Goal: Task Accomplishment & Management: Manage account settings

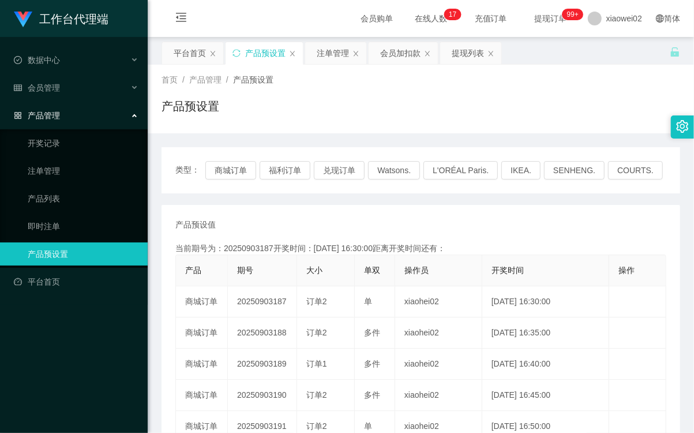
click at [264, 301] on td "20250903187" at bounding box center [262, 301] width 69 height 31
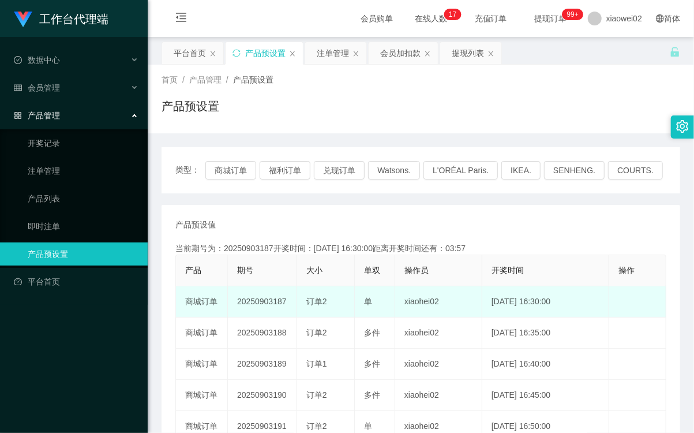
copy td "20250903187"
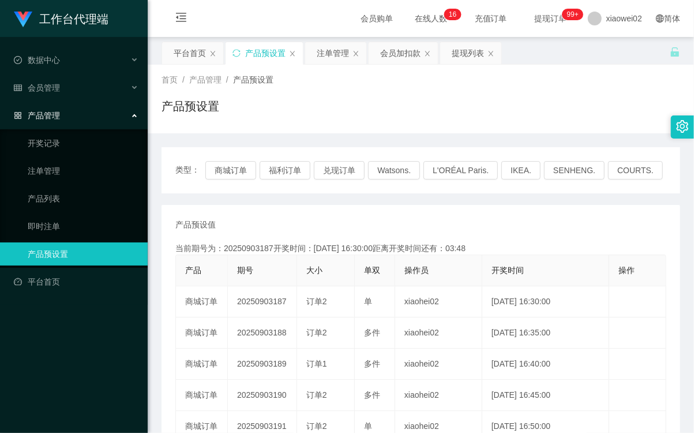
click at [239, 158] on div "类型： 商城订单 福利订单 兑现订单 Watsons. L'ORÉAL Paris. IKEA. SENHENG. COURTS." at bounding box center [421, 170] width 519 height 46
click at [237, 170] on button "商城订单" at bounding box center [231, 170] width 51 height 18
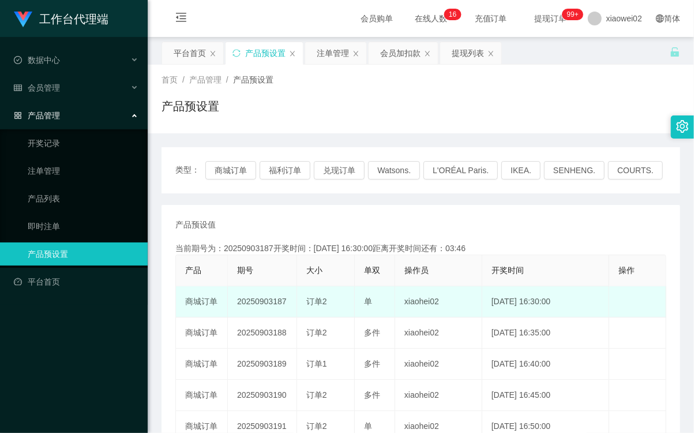
click at [257, 302] on td "20250903187" at bounding box center [262, 301] width 69 height 31
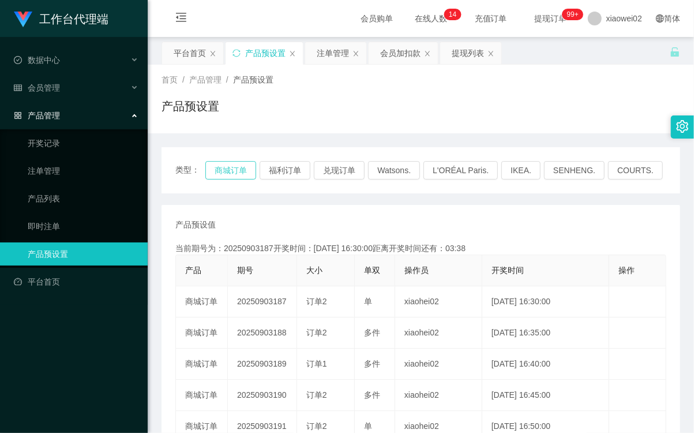
click at [241, 166] on button "商城订单" at bounding box center [231, 170] width 51 height 18
click at [378, 51] on div "会员加扣款" at bounding box center [403, 53] width 69 height 22
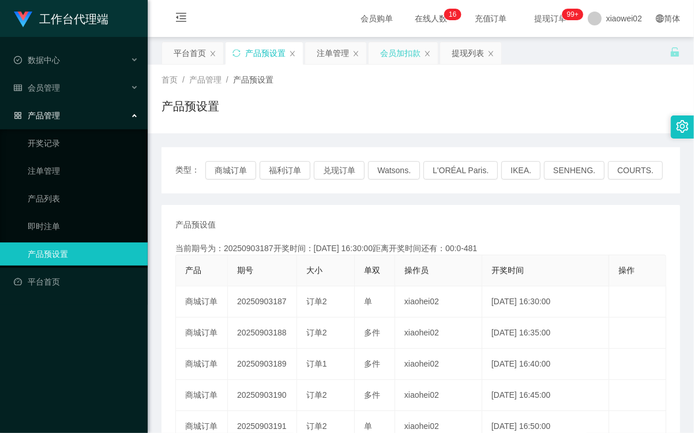
click at [385, 51] on div "会员加扣款" at bounding box center [400, 53] width 40 height 22
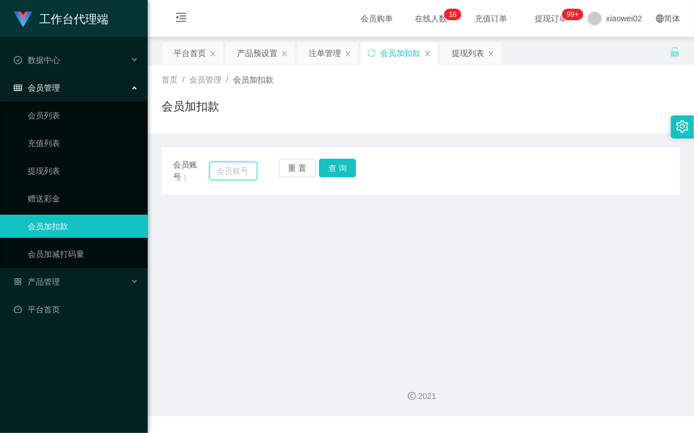
click at [228, 168] on input "text" at bounding box center [234, 171] width 48 height 18
paste input "skymax1992"
type input "skymax1992"
click at [334, 172] on button "查 询" at bounding box center [337, 168] width 37 height 18
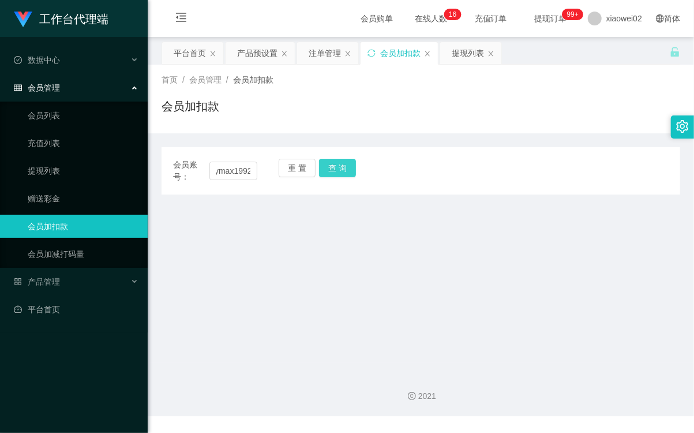
scroll to position [0, 0]
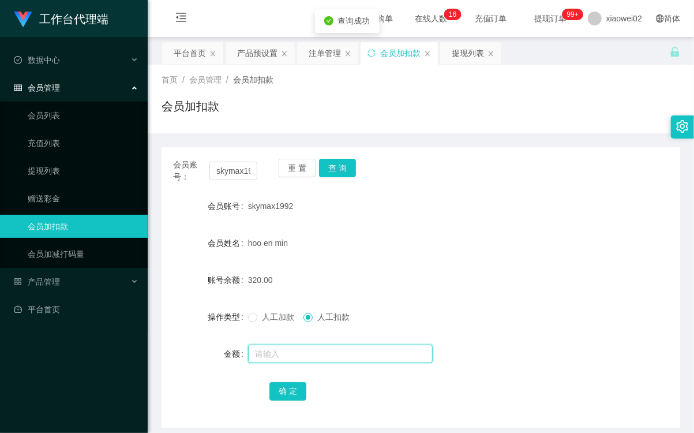
click at [314, 354] on input "text" at bounding box center [340, 354] width 185 height 18
type input "60"
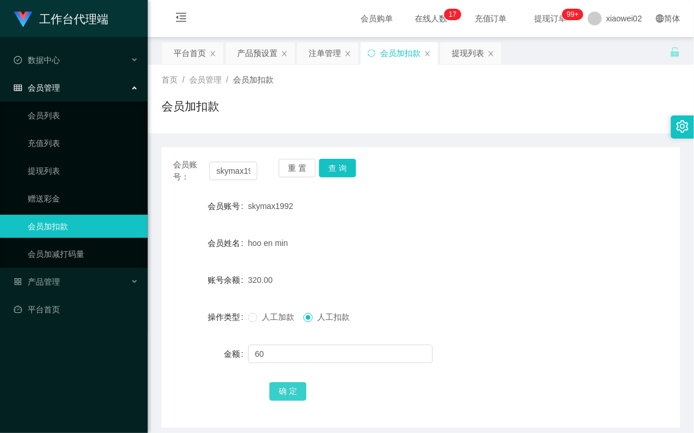
click at [290, 391] on button "确 定" at bounding box center [288, 391] width 37 height 18
click at [451, 306] on div "人工加款 人工扣款" at bounding box center [399, 316] width 302 height 23
drag, startPoint x: 195, startPoint y: 49, endPoint x: 225, endPoint y: 107, distance: 65.1
click at [225, 107] on div "关闭左侧 关闭右侧 关闭其它 刷新页面 平台首页 产品预设置 注单管理 会员加扣款 提现列表 首页 / 会员管理 / 会员加扣款 / 会员加扣款 会员账号： …" at bounding box center [421, 235] width 519 height 386
click at [255, 62] on div "产品预设置" at bounding box center [257, 53] width 40 height 22
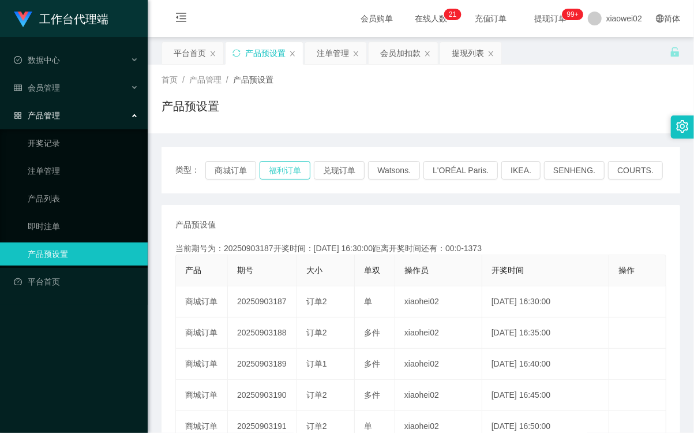
click at [273, 170] on button "福利订单" at bounding box center [285, 170] width 51 height 18
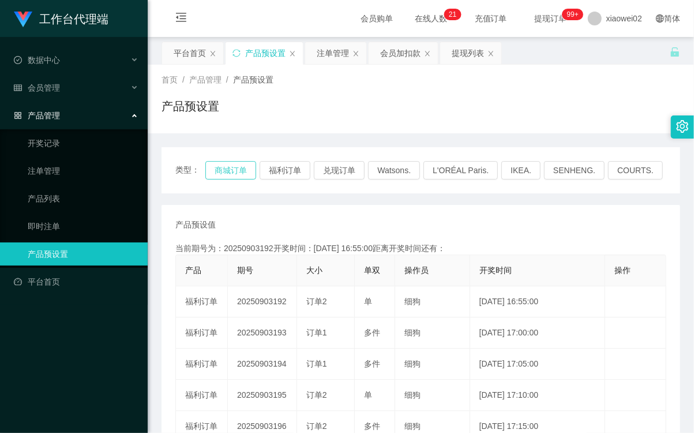
click at [247, 165] on button "商城订单" at bounding box center [231, 170] width 51 height 18
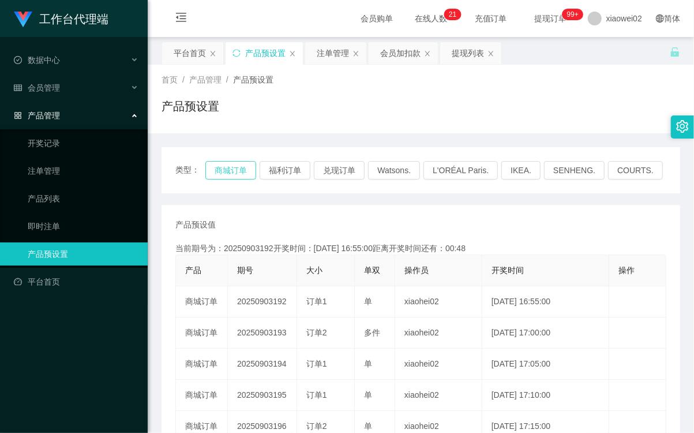
click at [247, 163] on button "商城订单" at bounding box center [231, 170] width 51 height 18
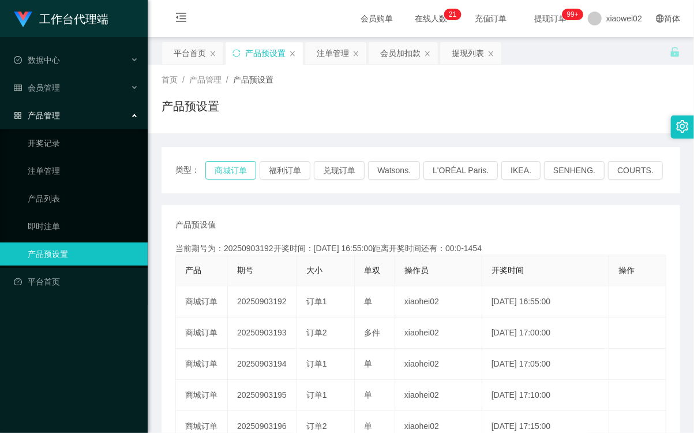
click at [247, 163] on button "商城订单" at bounding box center [231, 170] width 51 height 18
click at [367, 130] on div "首页 / 产品管理 / 产品预设置 / 产品预设置" at bounding box center [421, 99] width 547 height 69
click at [411, 136] on div "类型： 商城订单 福利订单 兑现订单 Watsons. L'ORÉAL Paris. IKEA. SENHENG. COURTS. 产品预设值 添加期号 当前…" at bounding box center [421, 390] width 519 height 515
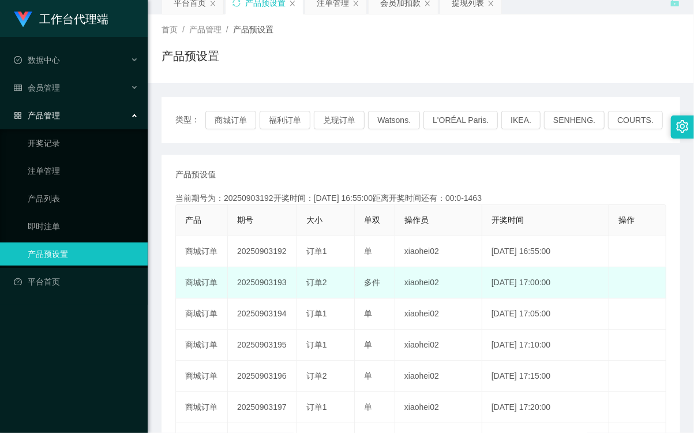
scroll to position [64, 0]
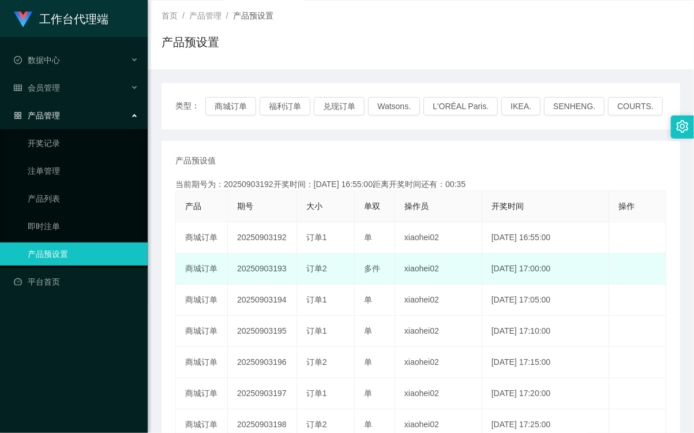
click at [271, 260] on td "20250903193" at bounding box center [262, 268] width 69 height 31
click at [269, 266] on td "20250903193" at bounding box center [262, 268] width 69 height 31
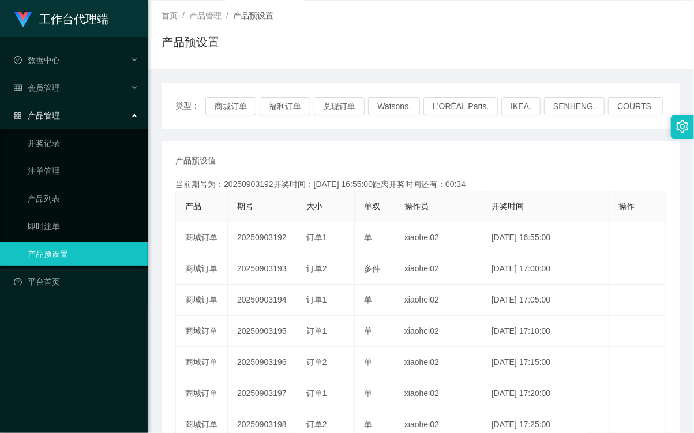
copy td "20250903193"
click at [238, 111] on button "商城订单" at bounding box center [231, 106] width 51 height 18
click at [244, 107] on button "商城订单" at bounding box center [231, 106] width 51 height 18
type button "k3wph"
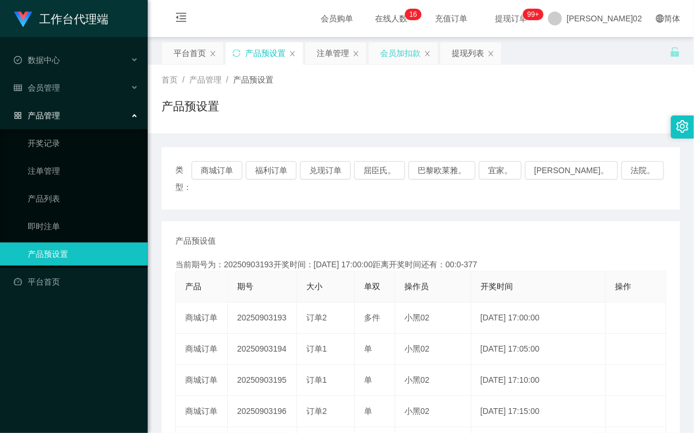
click at [391, 57] on div "会员加扣款" at bounding box center [400, 53] width 40 height 22
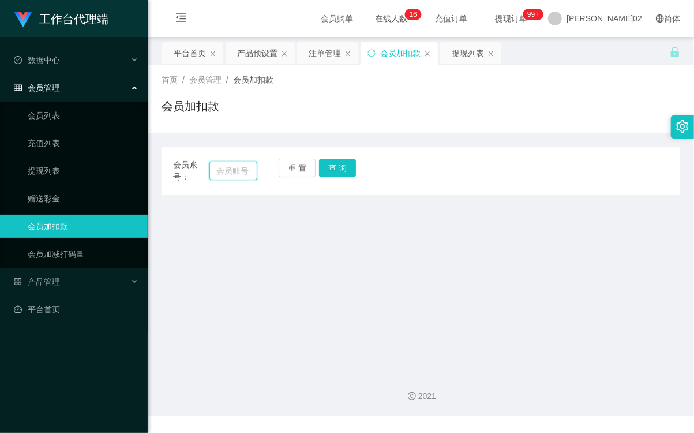
click at [241, 168] on input "text" at bounding box center [234, 171] width 48 height 18
paste input "Chong7780"
type input "Chong7780"
click at [349, 165] on button "查 询" at bounding box center [337, 168] width 37 height 18
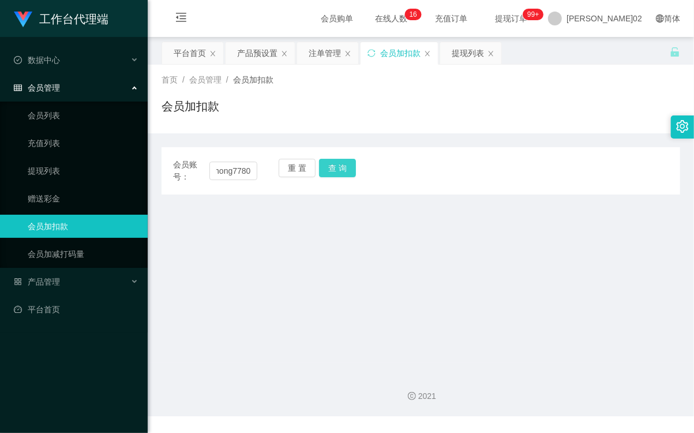
scroll to position [0, 0]
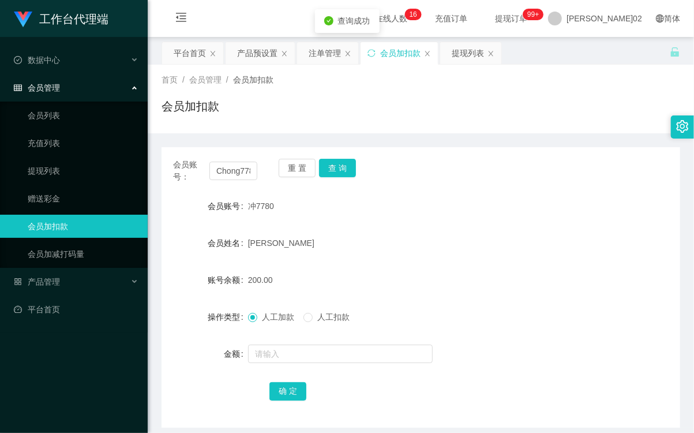
click at [387, 203] on div "冲7780" at bounding box center [399, 206] width 302 height 23
click at [241, 55] on div "产品预设置" at bounding box center [257, 53] width 40 height 22
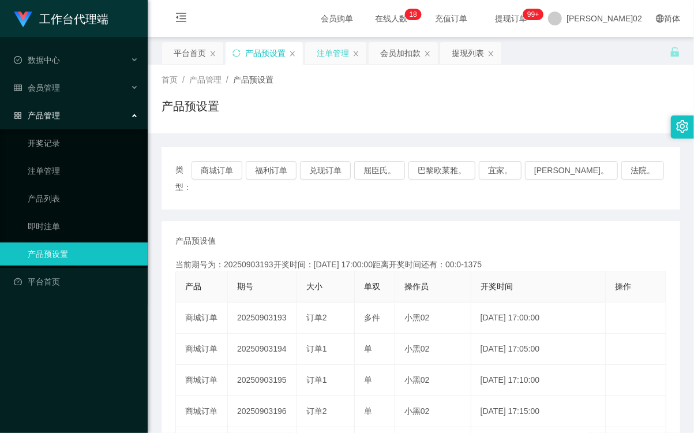
click at [337, 50] on div "注单管理" at bounding box center [333, 53] width 32 height 22
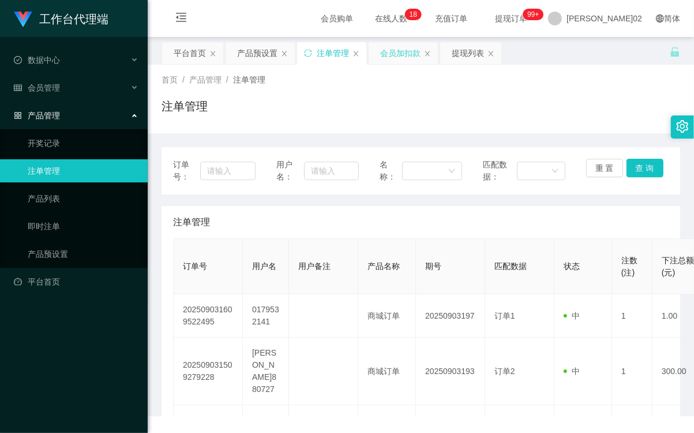
click at [411, 53] on div "会员加扣款" at bounding box center [400, 53] width 40 height 22
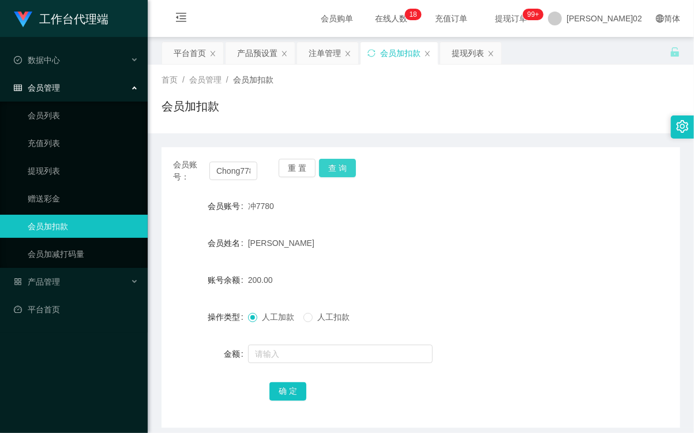
click at [341, 163] on button "查 询" at bounding box center [337, 168] width 37 height 18
click at [341, 163] on button "查 询" at bounding box center [344, 168] width 50 height 18
click at [341, 163] on button "查 询" at bounding box center [337, 168] width 37 height 18
click at [309, 54] on div "注单管理" at bounding box center [325, 53] width 32 height 22
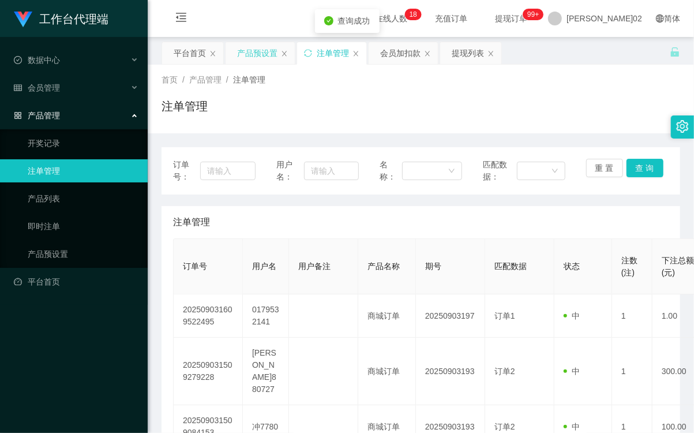
click at [250, 54] on div "产品预设置" at bounding box center [257, 53] width 40 height 22
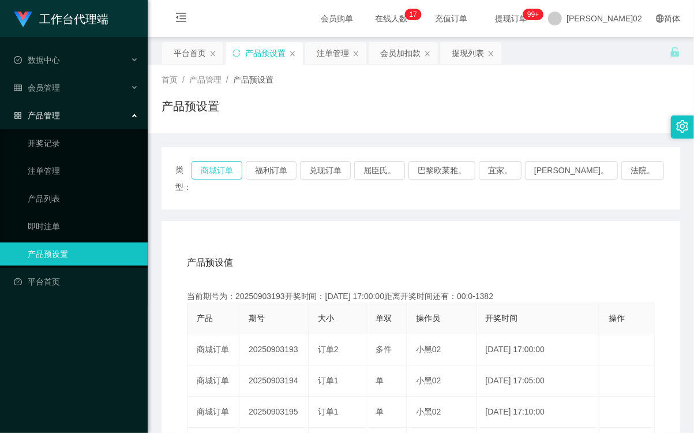
click at [233, 179] on button "商城订单" at bounding box center [217, 170] width 51 height 18
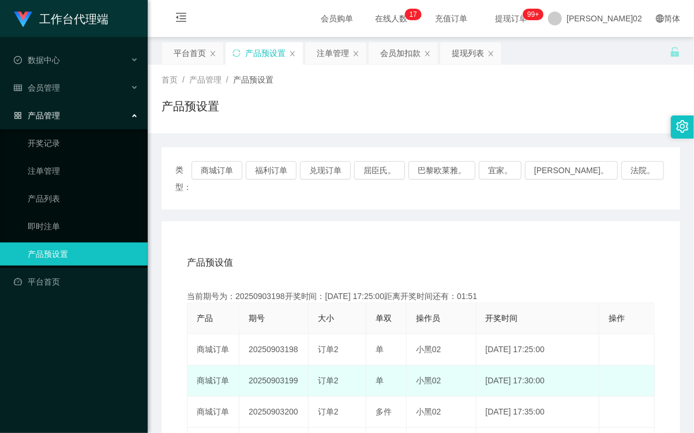
click at [261, 367] on td "20250903199" at bounding box center [274, 380] width 69 height 31
click at [267, 365] on td "20250903199" at bounding box center [274, 380] width 69 height 31
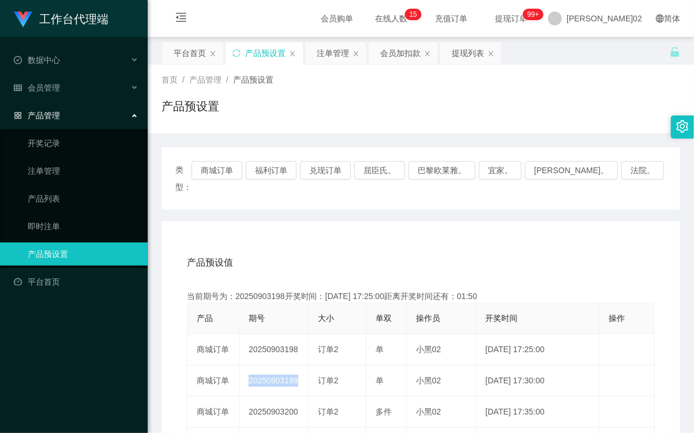
copy td "20250903199"
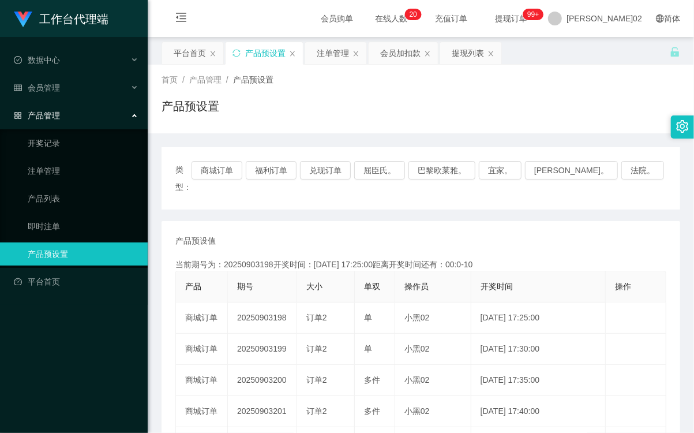
drag, startPoint x: 268, startPoint y: 189, endPoint x: 262, endPoint y: 187, distance: 6.2
click at [267, 189] on div "类型： 商城订单 福利订单 兑现订单 屈臣氏。 巴黎欧莱雅。 宜家。 森亨。 法院。" at bounding box center [421, 178] width 519 height 62
click at [241, 170] on button "商城订单" at bounding box center [217, 170] width 51 height 18
click at [237, 175] on button "商城订单" at bounding box center [217, 170] width 51 height 18
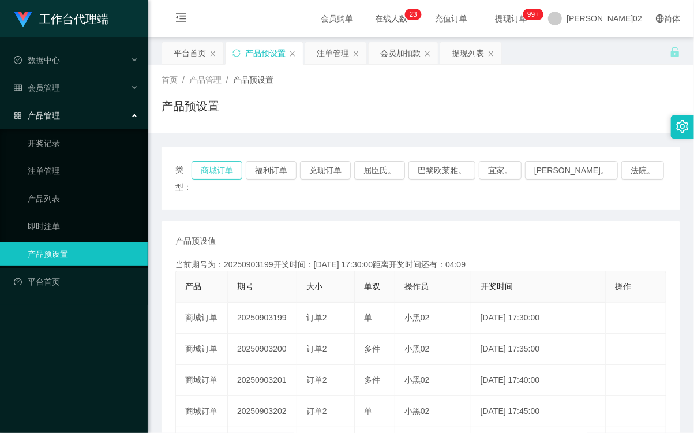
click at [237, 175] on button "商城订单" at bounding box center [217, 170] width 51 height 18
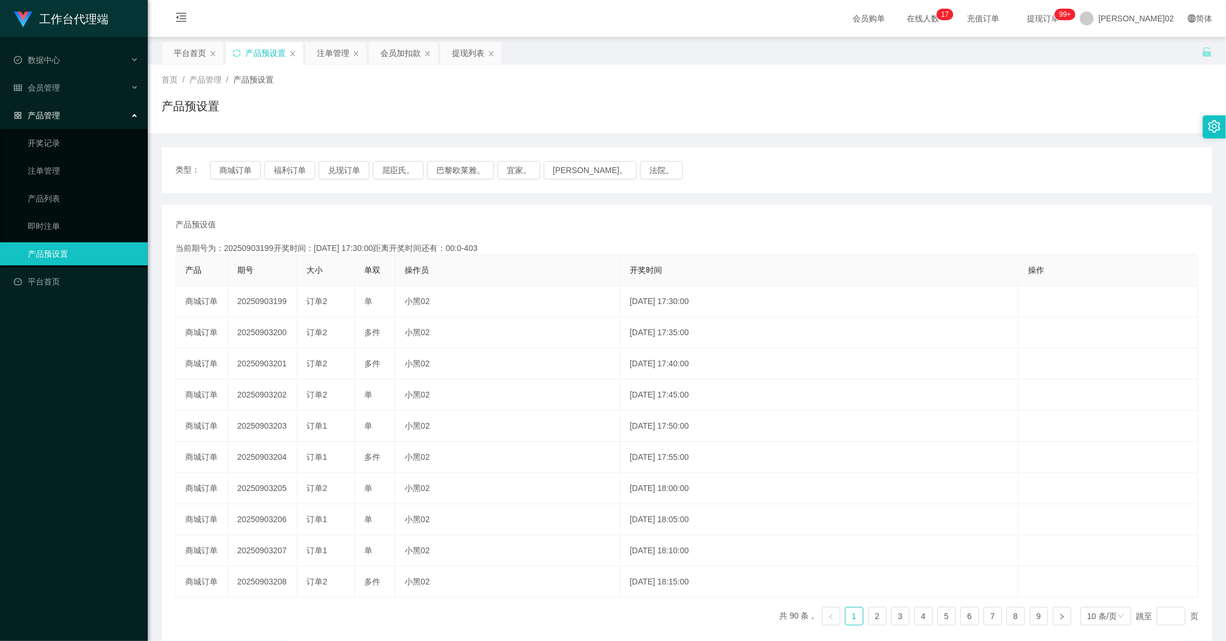
drag, startPoint x: 477, startPoint y: 55, endPoint x: 494, endPoint y: 70, distance: 22.5
click at [477, 55] on div "提现列表" at bounding box center [468, 53] width 32 height 22
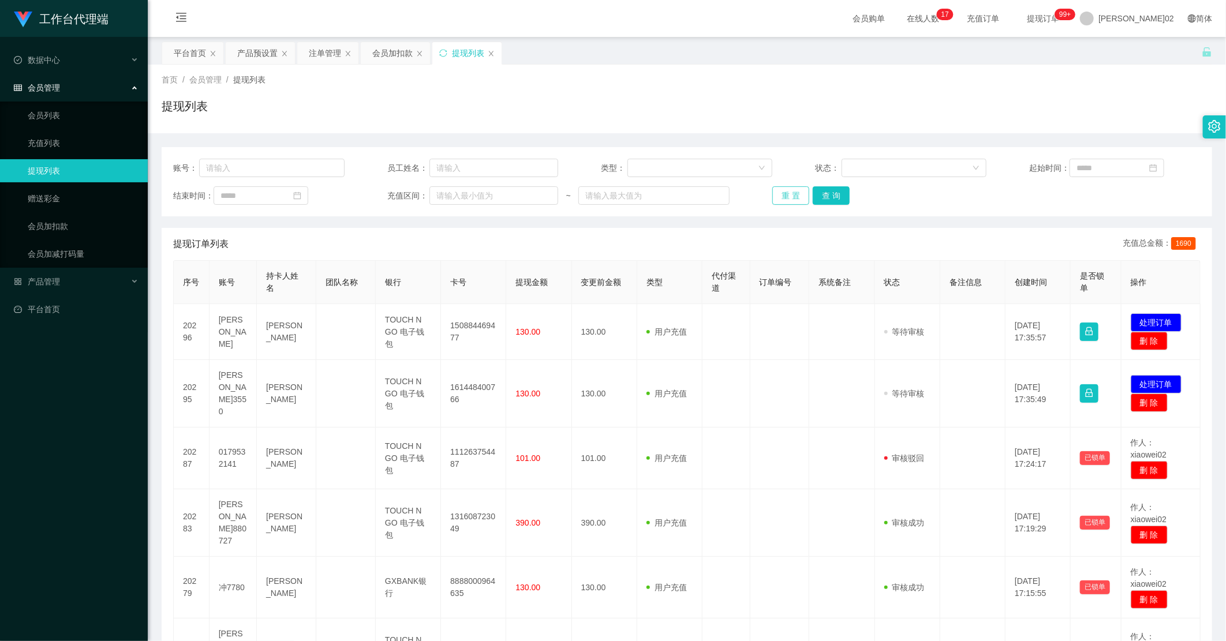
click at [694, 190] on button "重 置" at bounding box center [790, 195] width 37 height 18
click at [694, 190] on div "重 置 查 询" at bounding box center [857, 195] width 171 height 18
drag, startPoint x: 799, startPoint y: 190, endPoint x: 795, endPoint y: 195, distance: 6.1
click at [694, 195] on button "重 置" at bounding box center [790, 195] width 37 height 18
click at [694, 229] on div "提现订单列表 充值总金额： 1690" at bounding box center [687, 244] width 1028 height 32
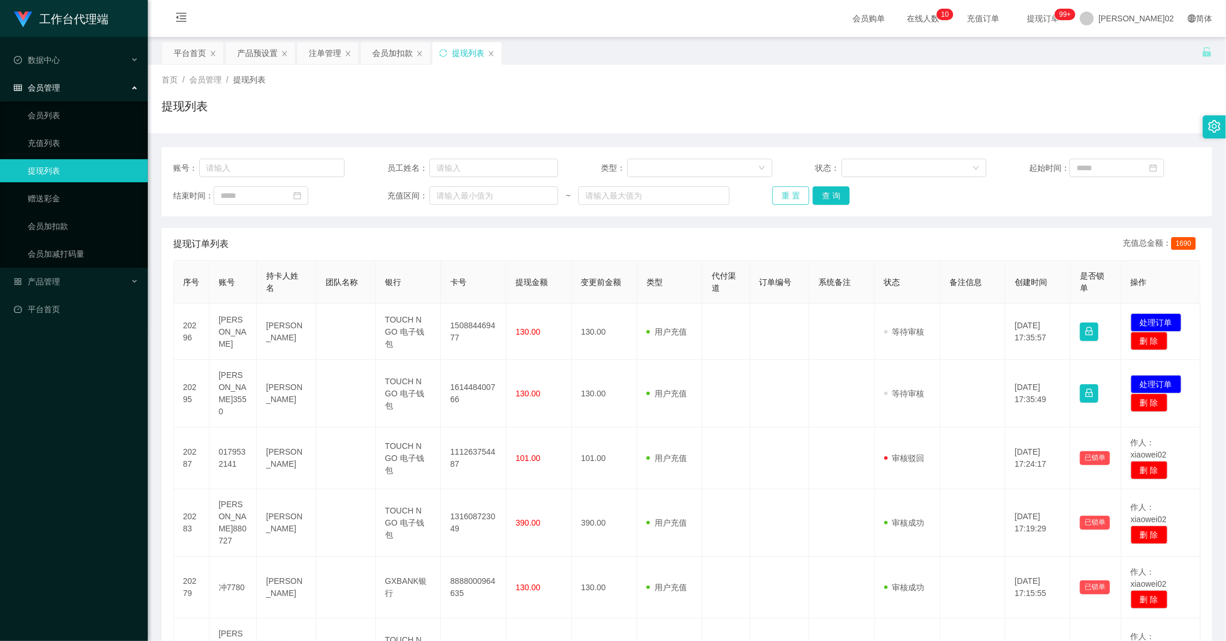
click at [694, 201] on button "重 置" at bounding box center [790, 195] width 37 height 18
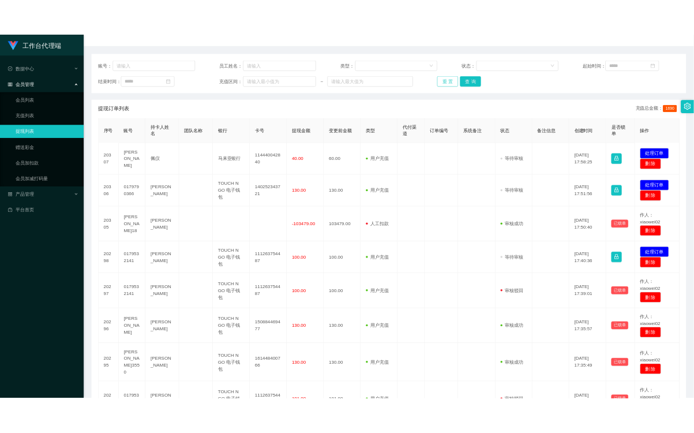
scroll to position [128, 0]
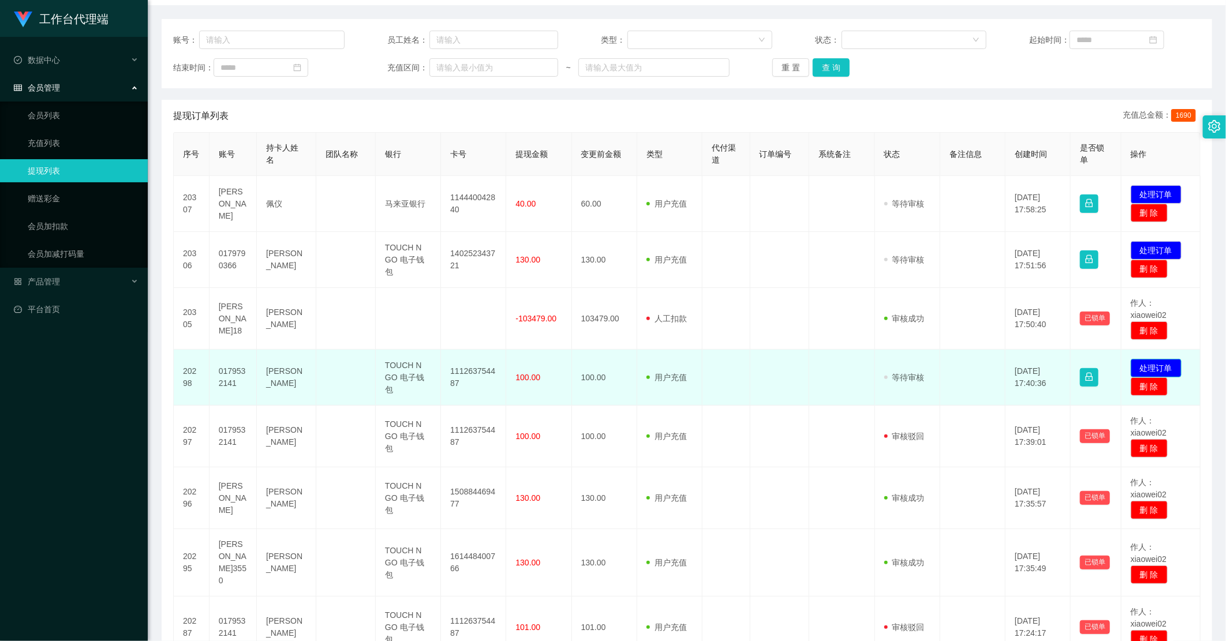
click at [694, 359] on button "处理订单" at bounding box center [1156, 368] width 51 height 18
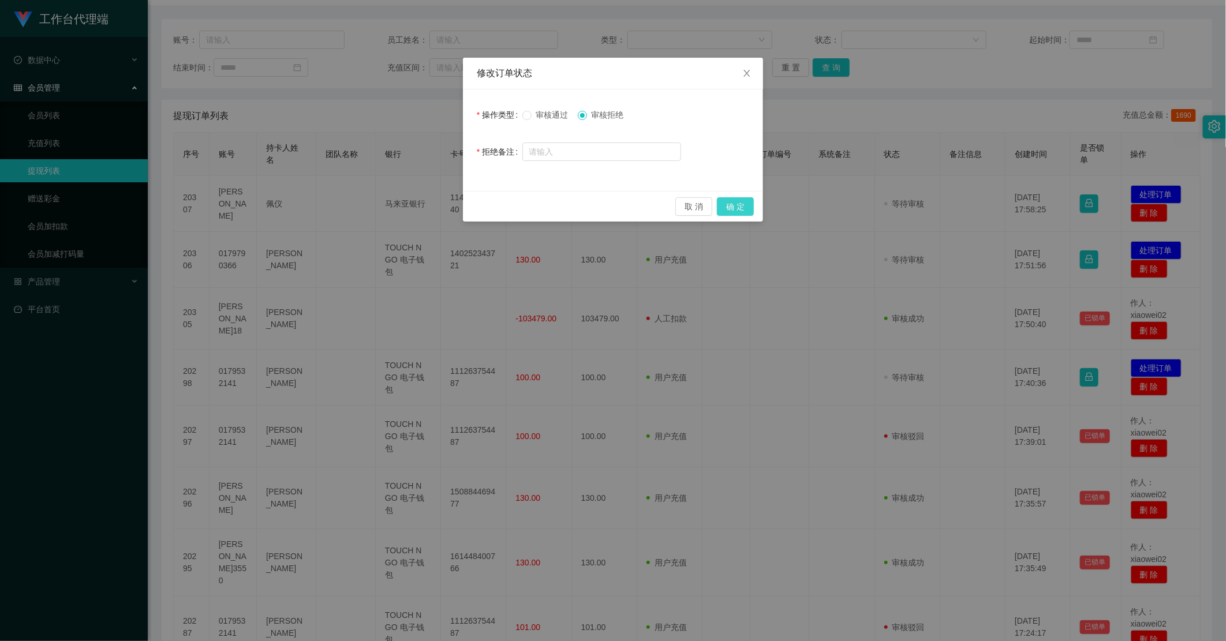
click at [694, 205] on button "确 定" at bounding box center [735, 206] width 37 height 18
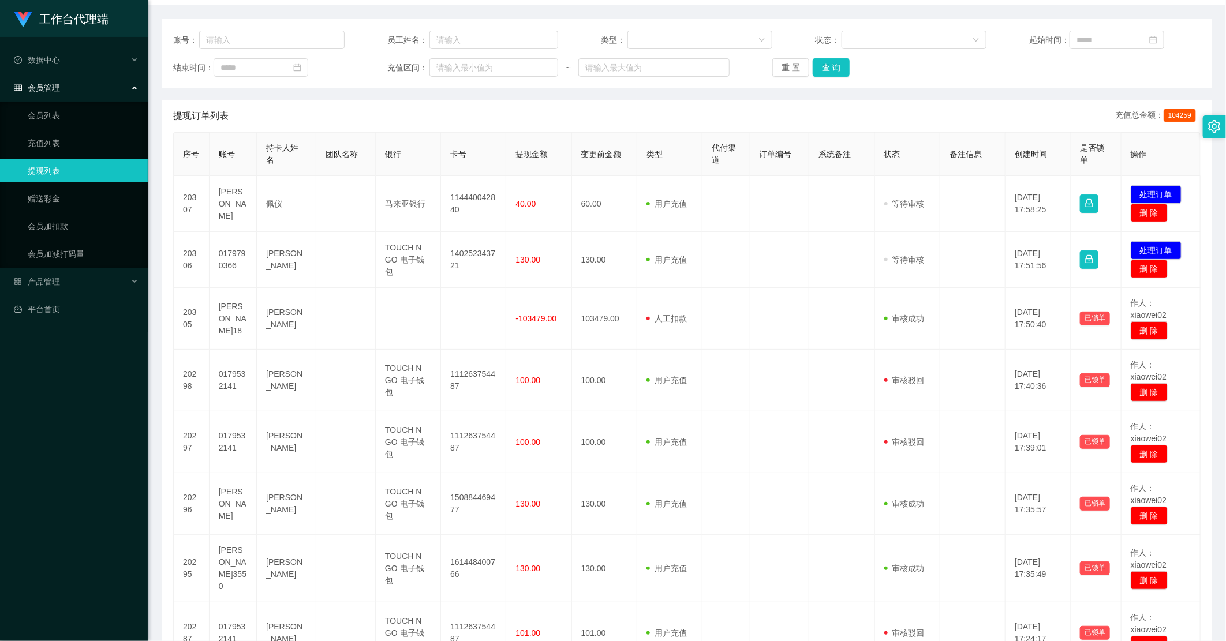
click at [694, 53] on div "账号： 员工姓名： 类型： 状态： 起始时间： 结束时间： 充值区间： ~ 重 置 查 询" at bounding box center [687, 53] width 1051 height 69
drag, startPoint x: 787, startPoint y: 84, endPoint x: 790, endPoint y: 68, distance: 17.0
click at [694, 79] on div "账号： 员工姓名： 类型： 状态： 起始时间： 结束时间： 充值区间： ~ 重 置 查 询" at bounding box center [687, 53] width 1051 height 69
click at [694, 68] on button "重 置" at bounding box center [790, 67] width 37 height 18
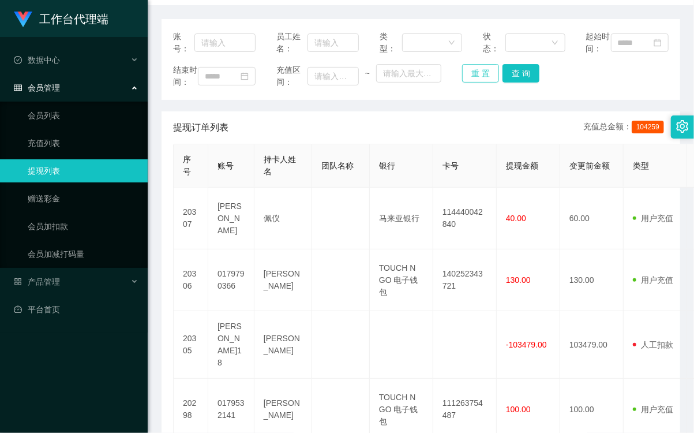
scroll to position [0, 0]
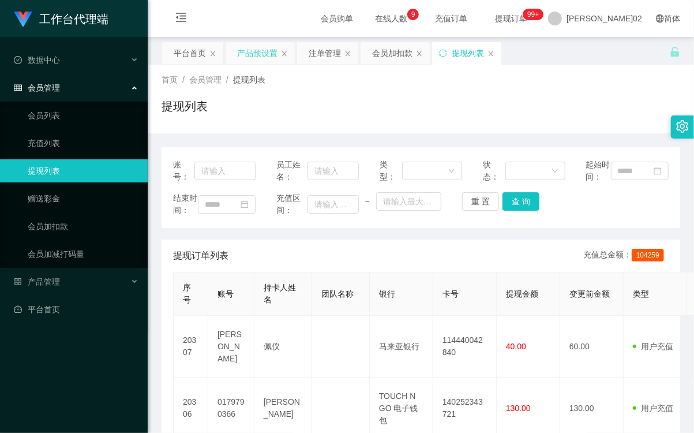
click at [268, 53] on div "产品预设置" at bounding box center [257, 53] width 40 height 22
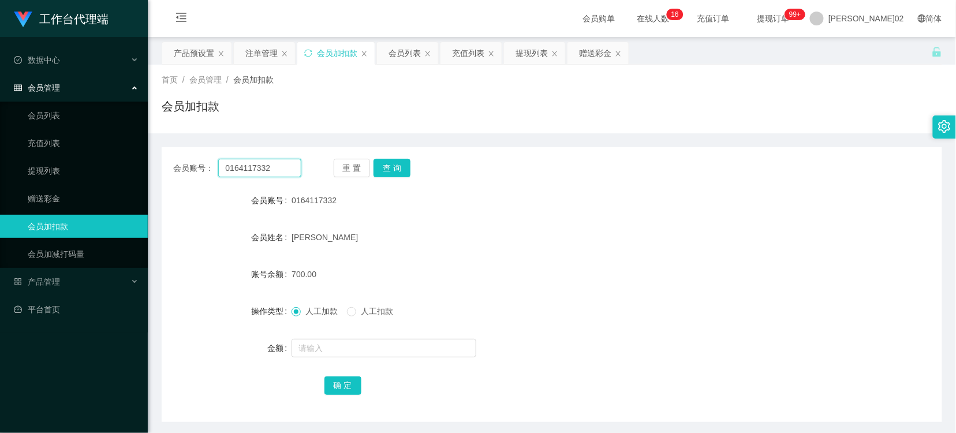
drag, startPoint x: 273, startPoint y: 172, endPoint x: 214, endPoint y: 163, distance: 60.1
click at [214, 164] on div "会员账号： 0164117332" at bounding box center [237, 168] width 128 height 18
paste input "Kingston18"
type input "Kingston18"
drag, startPoint x: 397, startPoint y: 169, endPoint x: 402, endPoint y: 165, distance: 6.6
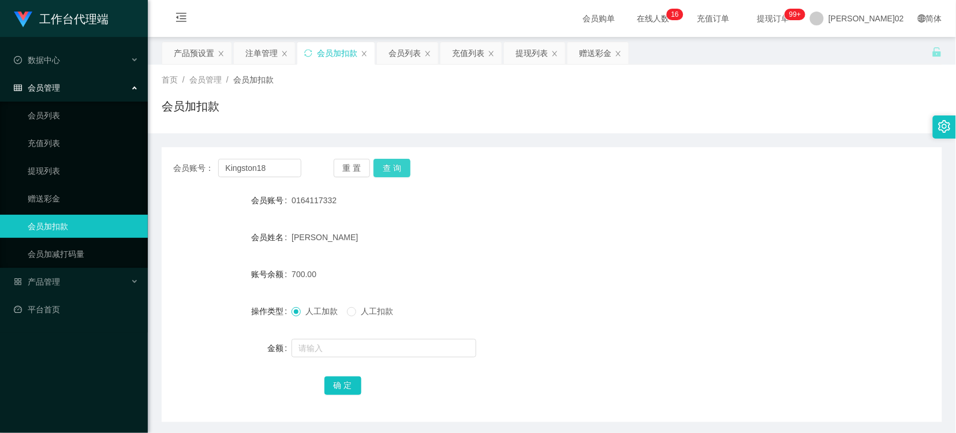
click at [400, 167] on button "查 询" at bounding box center [391, 168] width 37 height 18
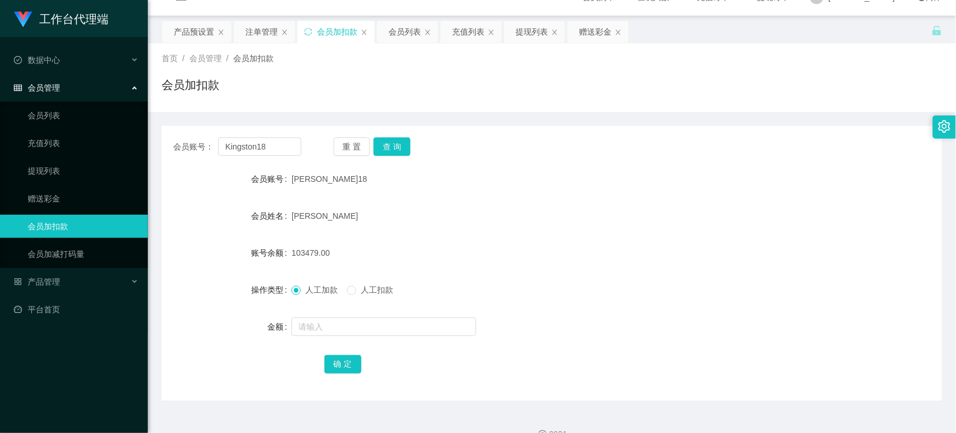
scroll to position [43, 0]
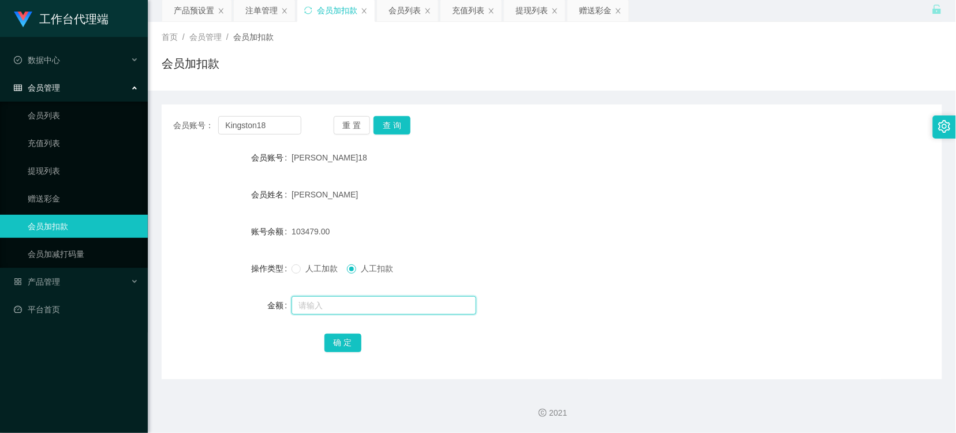
click at [330, 304] on input "text" at bounding box center [384, 305] width 185 height 18
type input "103479"
click at [339, 339] on button "确 定" at bounding box center [342, 343] width 37 height 18
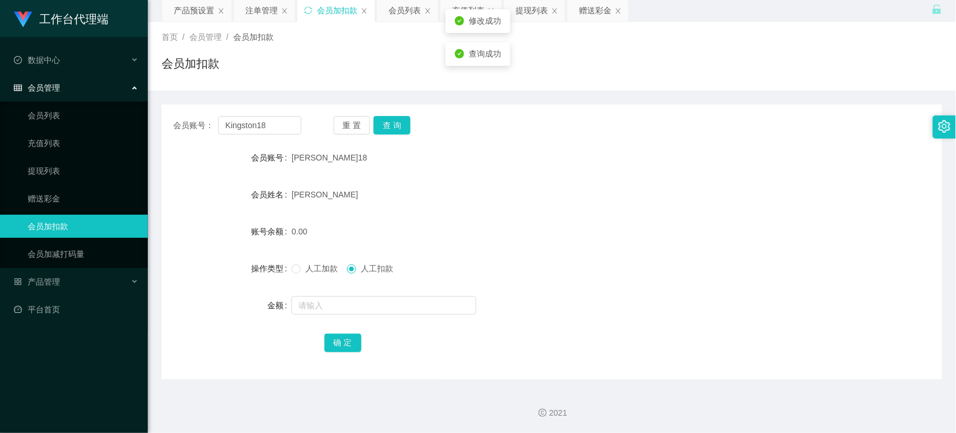
click at [526, 275] on div "人工加款 人工扣款" at bounding box center [519, 268] width 455 height 23
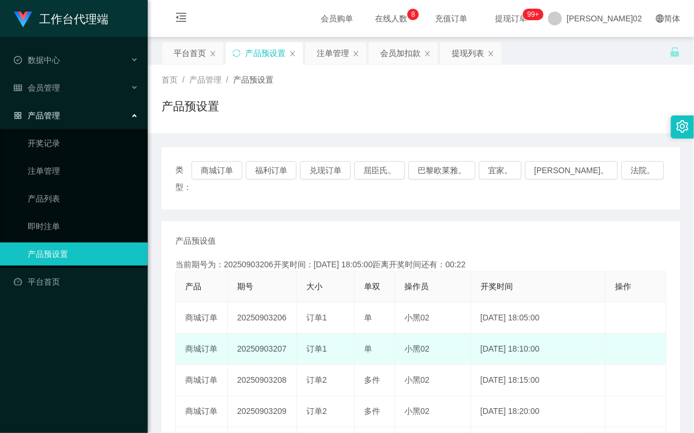
click at [270, 334] on td "20250903207" at bounding box center [262, 349] width 69 height 31
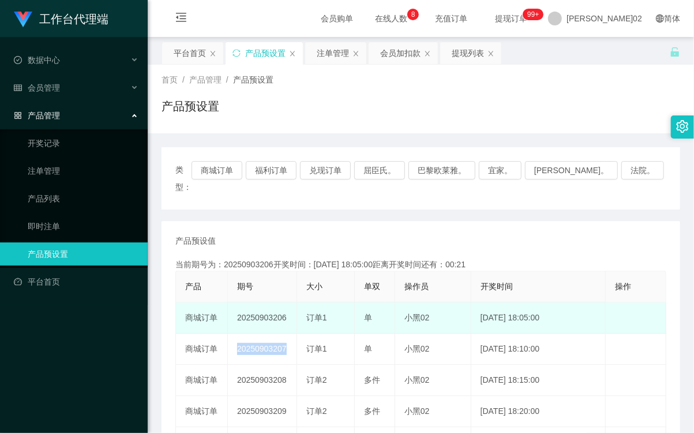
copy td "20250903207"
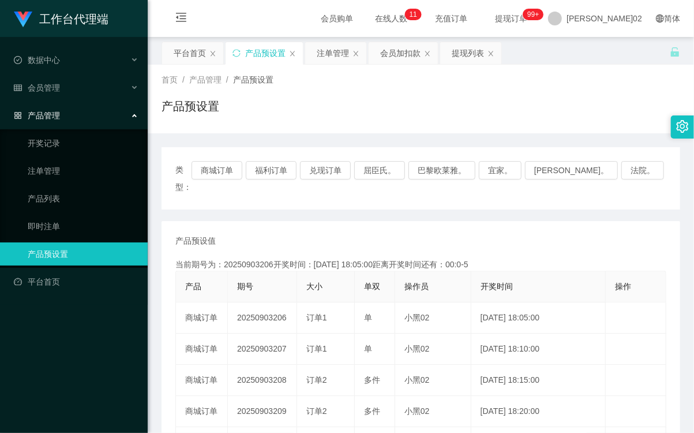
click at [416, 259] on div "当前期号为：20250903206开奖时间：2025-09-03 18:05:00距离开奖时间还有：00:0-5" at bounding box center [420, 265] width 491 height 12
click at [226, 172] on button "商城订单" at bounding box center [217, 170] width 51 height 18
click at [227, 172] on button "商城订单" at bounding box center [217, 170] width 51 height 18
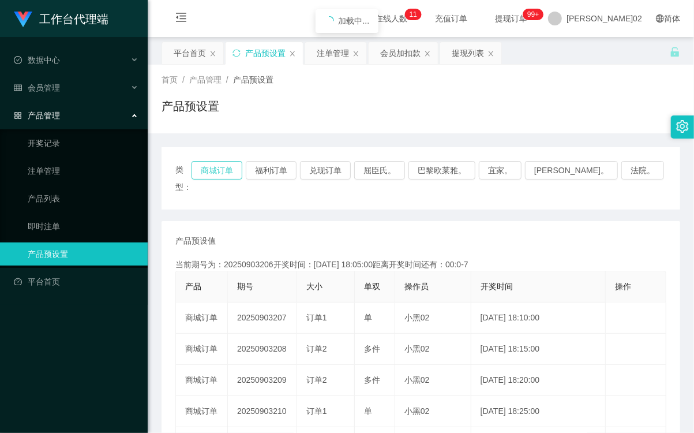
click at [227, 172] on button "商城订单" at bounding box center [217, 170] width 51 height 18
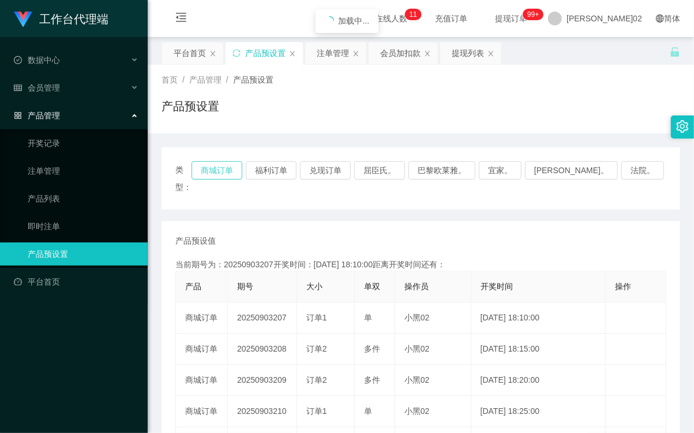
click at [227, 172] on button "商城订单" at bounding box center [217, 170] width 51 height 18
drag, startPoint x: 245, startPoint y: 170, endPoint x: 245, endPoint y: 177, distance: 6.4
click at [242, 171] on button "商城订单" at bounding box center [217, 170] width 51 height 18
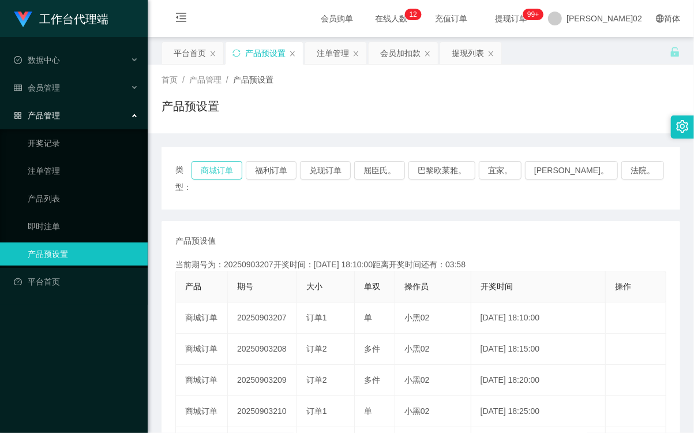
click at [233, 169] on button "商城订单" at bounding box center [217, 170] width 51 height 18
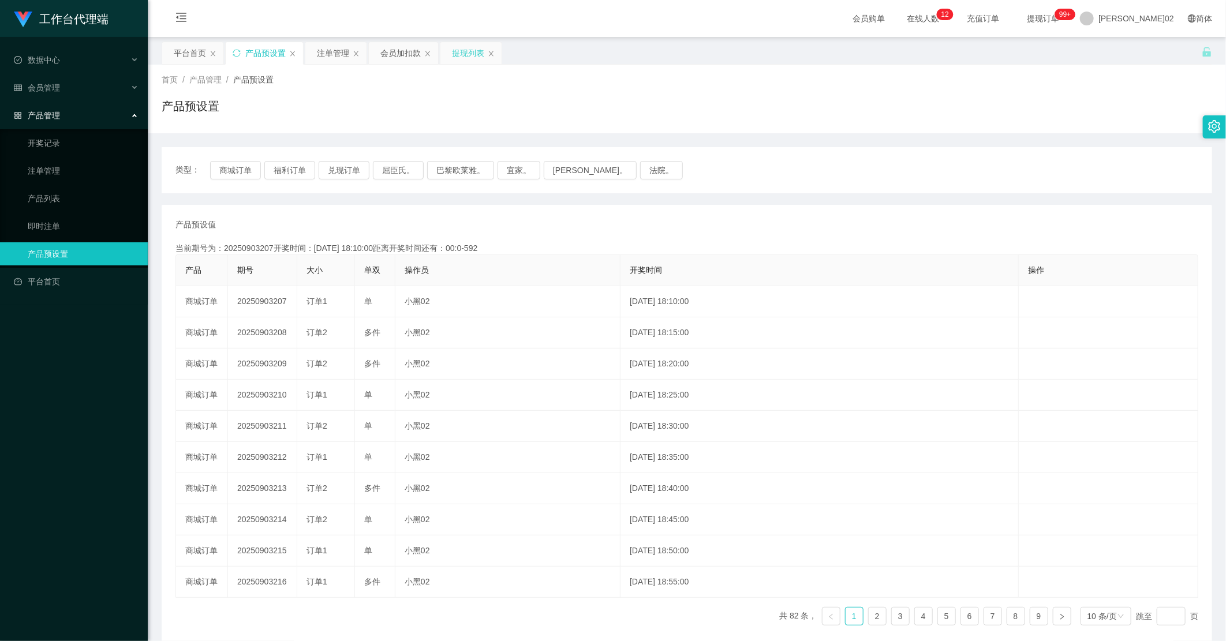
click at [460, 57] on div "提现列表" at bounding box center [468, 53] width 32 height 22
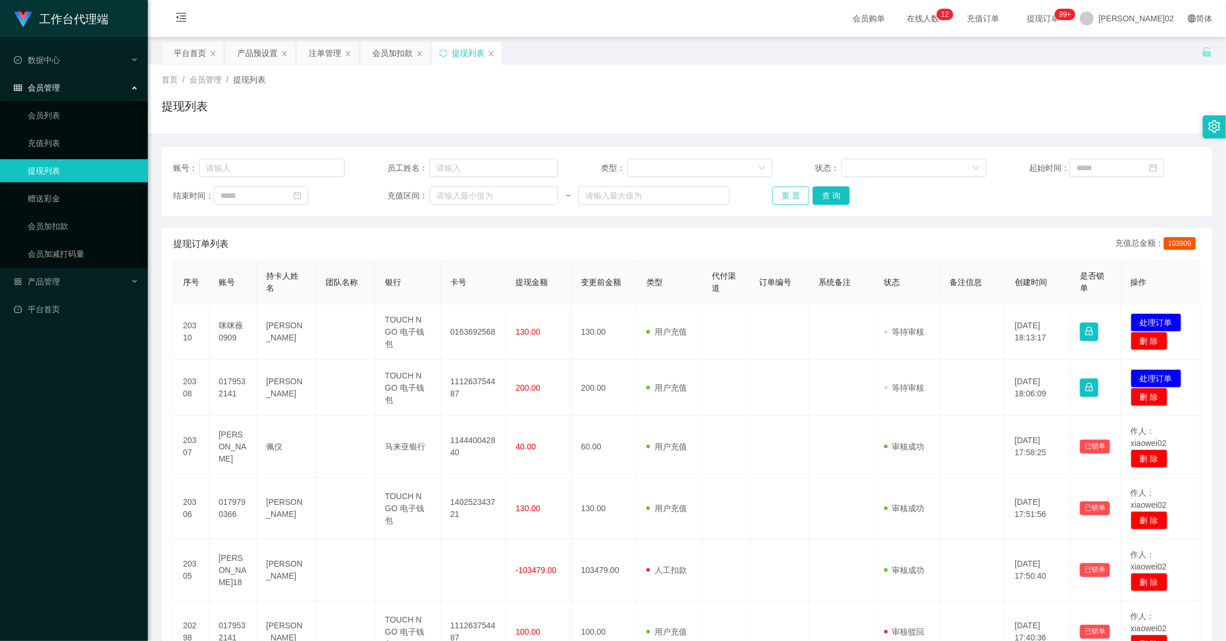
click at [694, 192] on button "重 置" at bounding box center [790, 195] width 37 height 18
click at [694, 192] on div "重 置 查 询" at bounding box center [857, 195] width 171 height 18
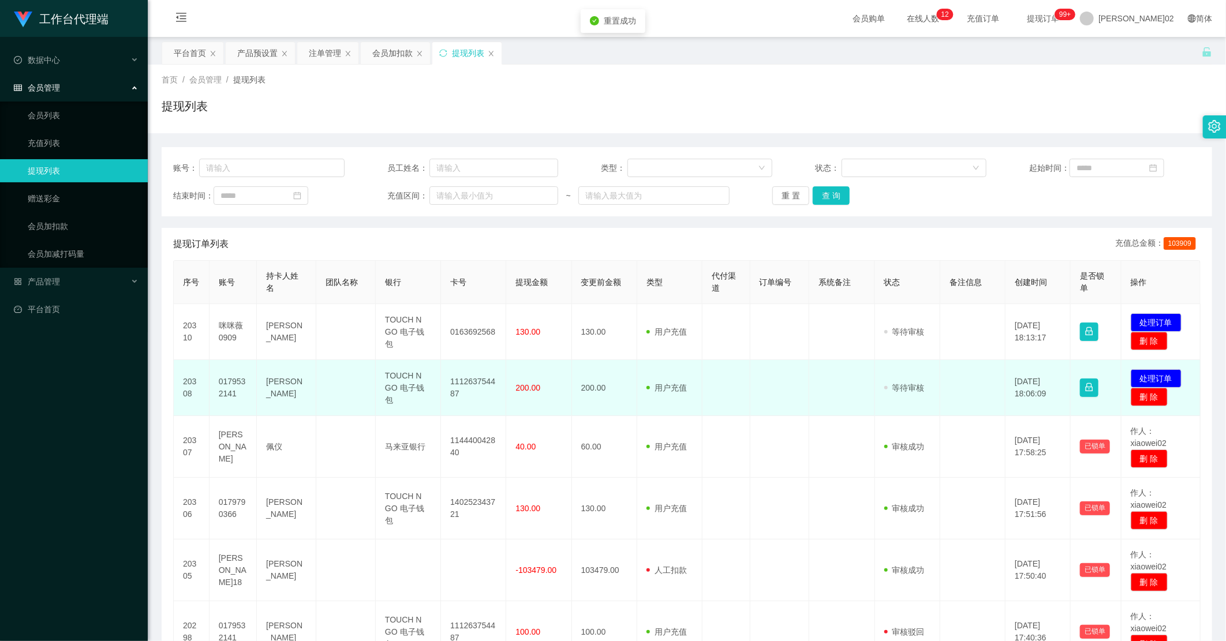
click at [694, 395] on td "用户充值 人工扣款" at bounding box center [669, 388] width 65 height 56
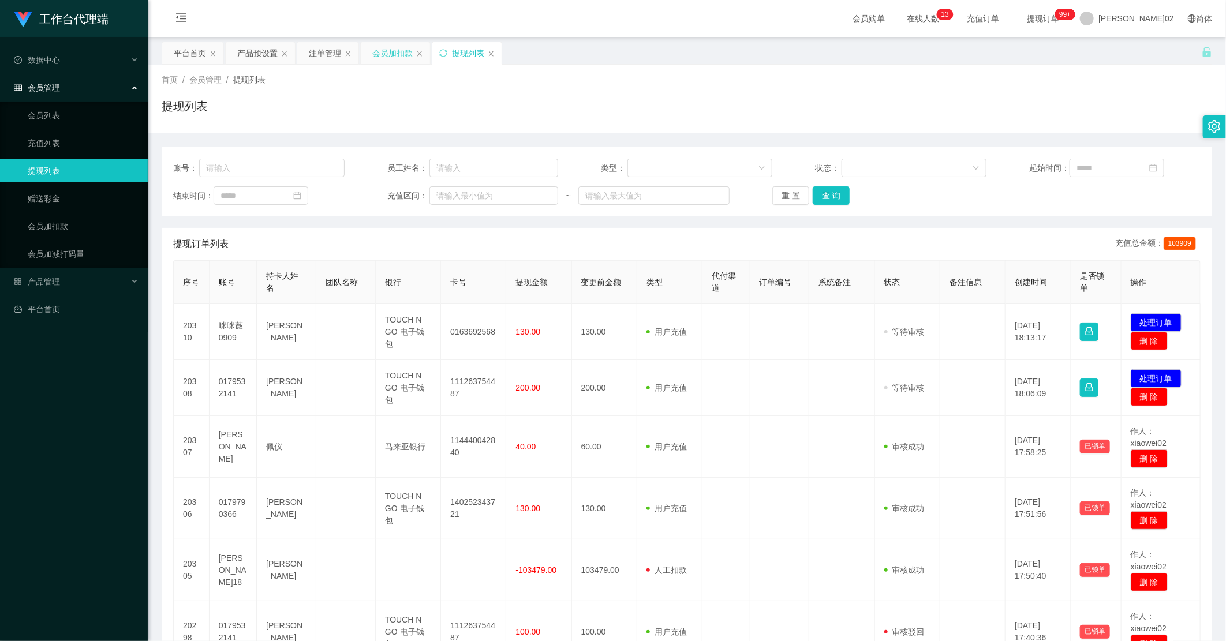
click at [383, 54] on div "会员加扣款" at bounding box center [392, 53] width 40 height 22
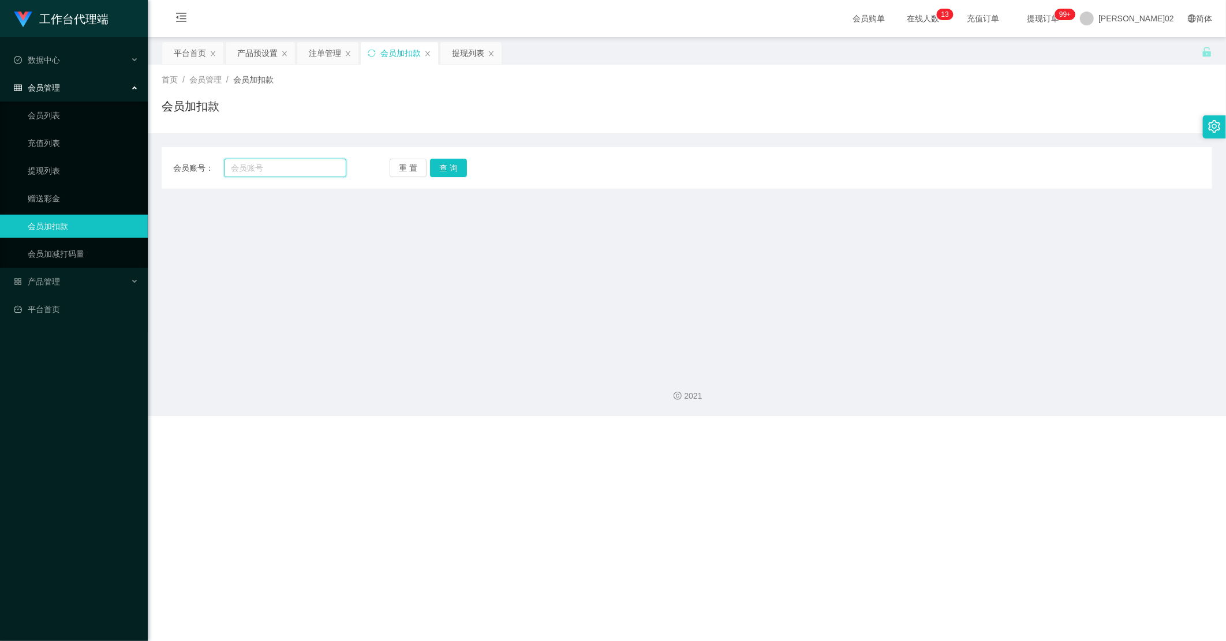
click at [296, 166] on input "text" at bounding box center [285, 168] width 122 height 18
paste input "0179532141"
type input "0179532141"
click at [440, 166] on button "查 询" at bounding box center [448, 168] width 37 height 18
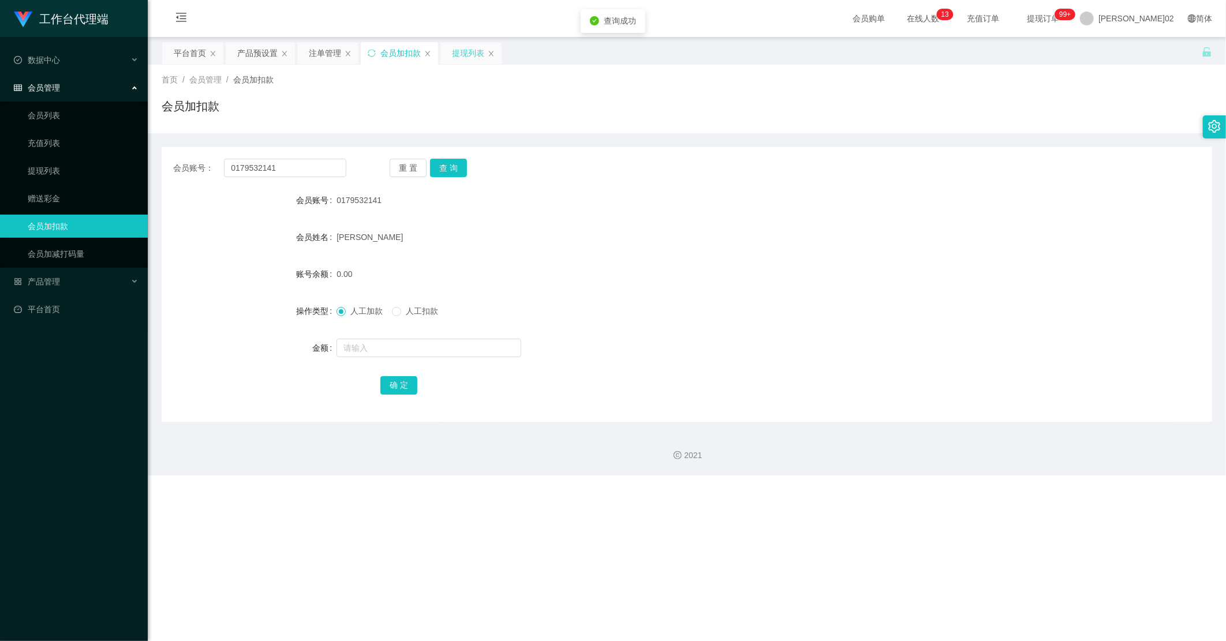
click at [464, 56] on div "提现列表" at bounding box center [468, 53] width 32 height 22
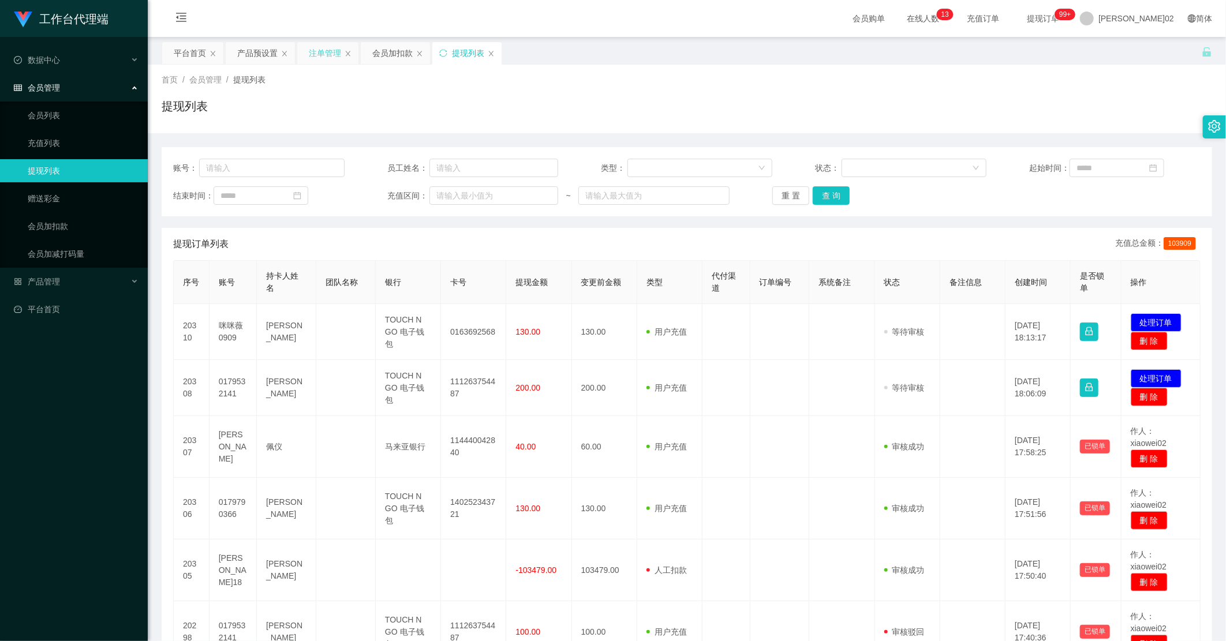
click at [312, 48] on div "注单管理" at bounding box center [325, 53] width 32 height 22
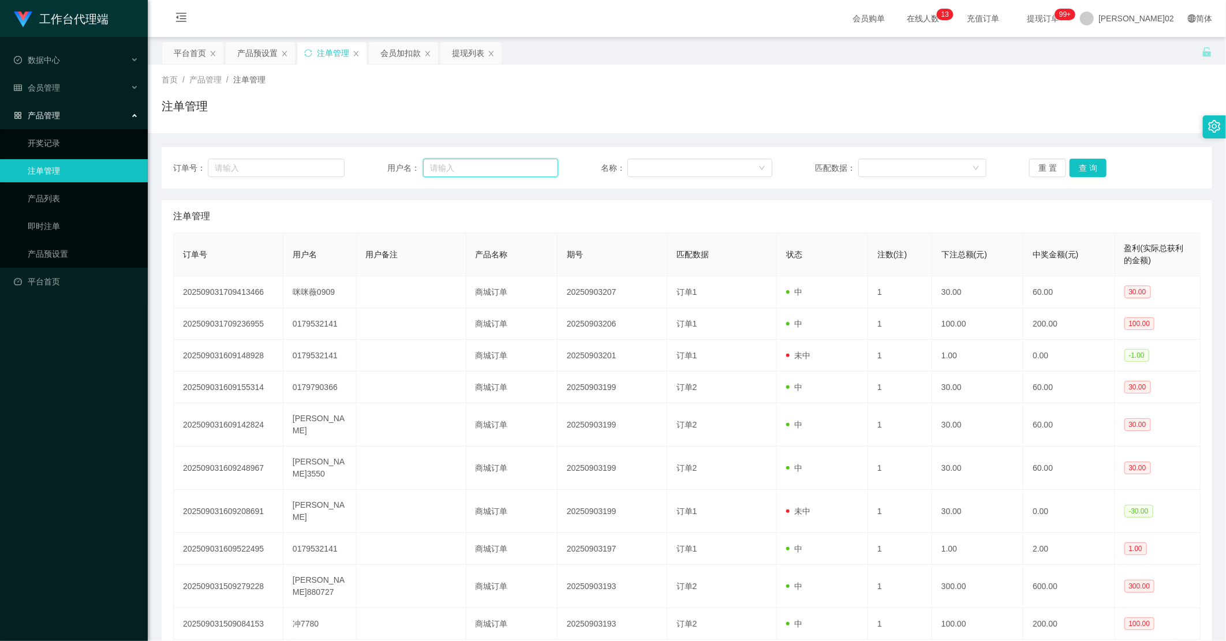
click at [499, 172] on input "text" at bounding box center [491, 168] width 136 height 18
paste input "0179532141"
type input "0179532141"
click at [694, 167] on button "查 询" at bounding box center [1088, 168] width 37 height 18
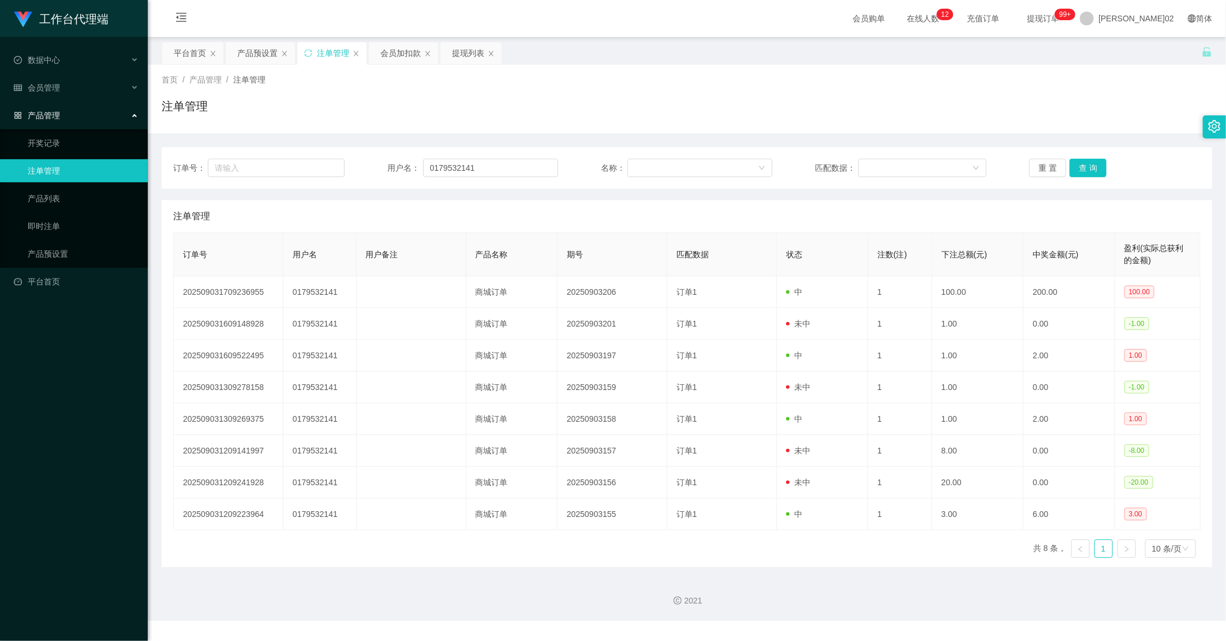
drag, startPoint x: 456, startPoint y: 48, endPoint x: 548, endPoint y: 68, distance: 94.4
click at [456, 48] on div "提现列表" at bounding box center [468, 53] width 32 height 22
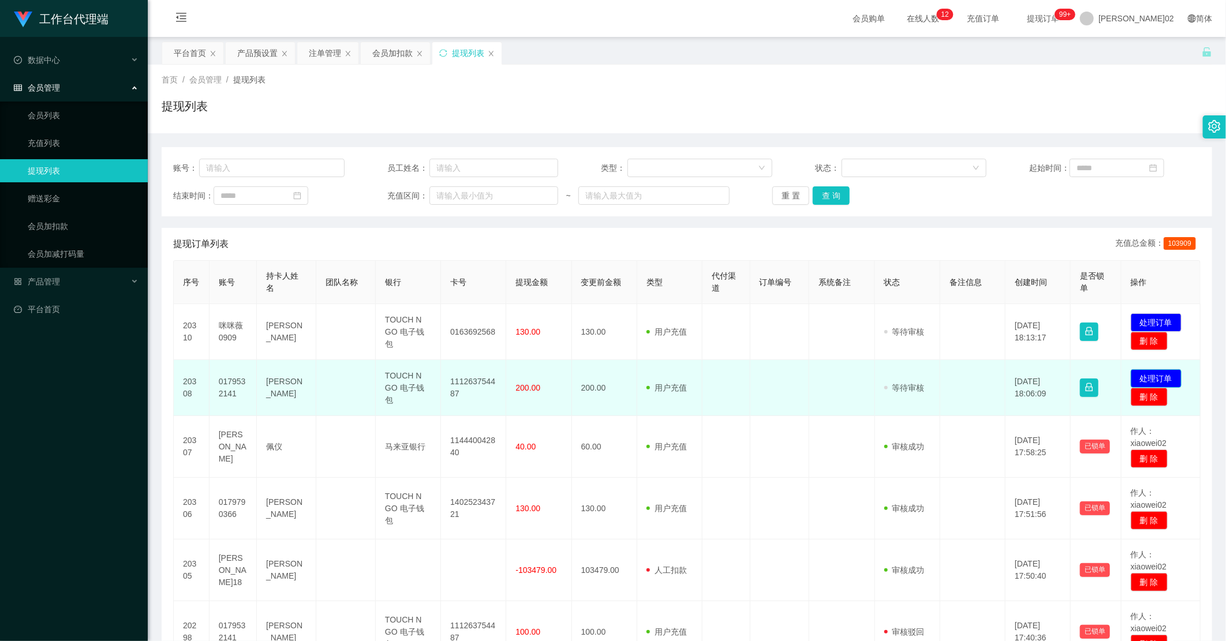
click at [694, 381] on button "处理订单" at bounding box center [1156, 378] width 51 height 18
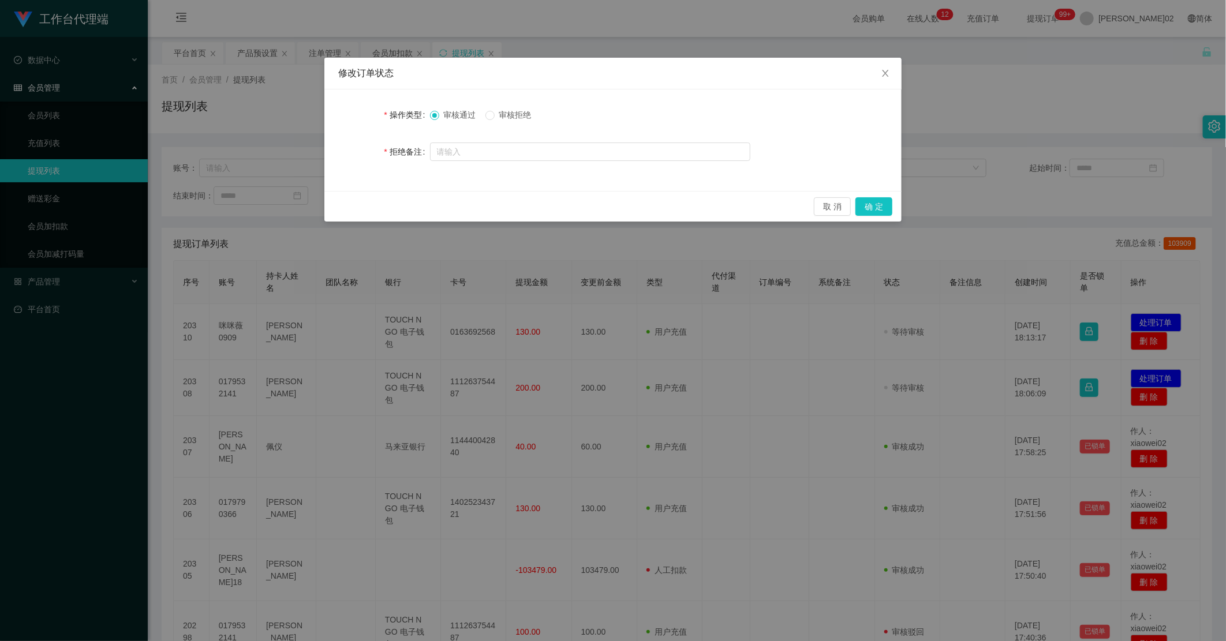
click at [510, 113] on span "审核拒绝" at bounding box center [516, 114] width 42 height 9
click at [484, 150] on input "text" at bounding box center [590, 152] width 320 height 18
type input "由于你未按照商家要求购单，导致数据错乱，提现不予通过"
click at [694, 207] on button "确 定" at bounding box center [874, 206] width 37 height 18
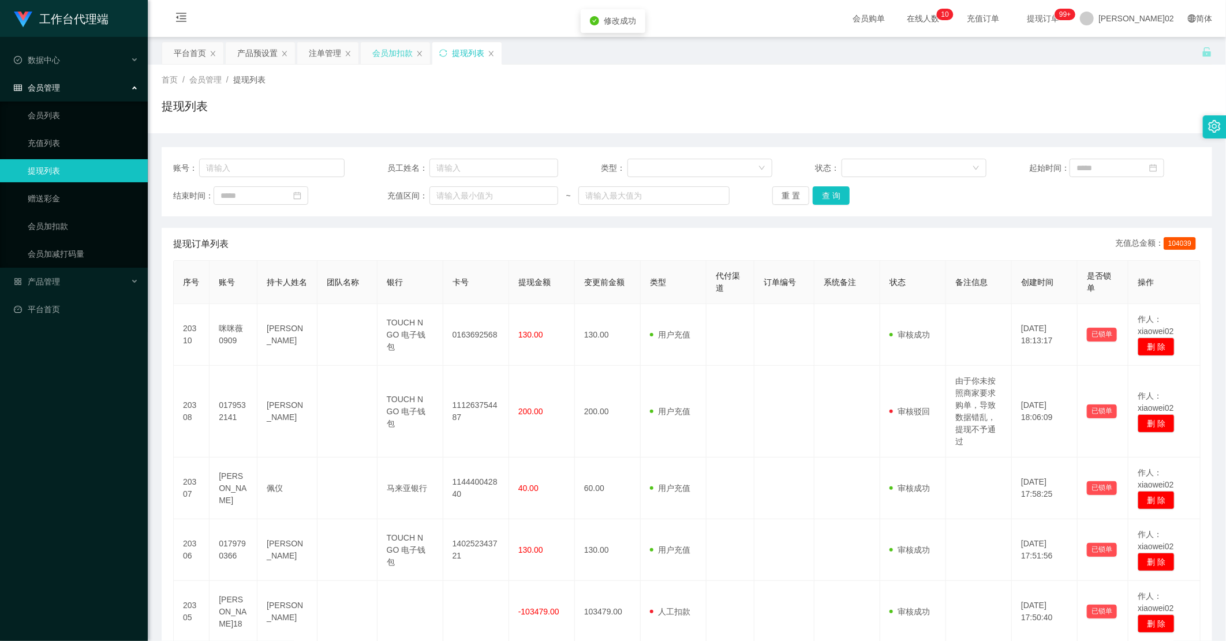
drag, startPoint x: 383, startPoint y: 49, endPoint x: 395, endPoint y: 53, distance: 12.6
click at [385, 49] on div "会员加扣款" at bounding box center [392, 53] width 40 height 22
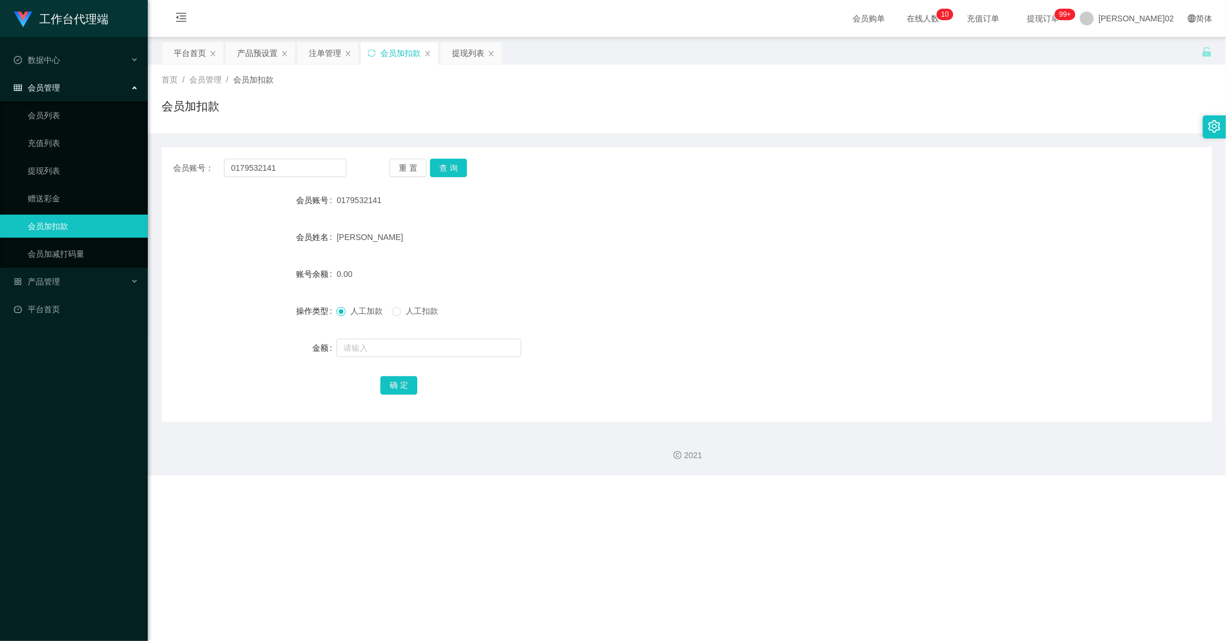
click at [451, 181] on div "会员账号： 0179532141 重 置 查 询 会员账号 0179532141 会员姓名 亚辛·米亚 账号余额 0.00 操作类型 人工加款 人工扣款 金额…" at bounding box center [687, 284] width 1051 height 275
click at [447, 165] on button "查 询" at bounding box center [448, 168] width 37 height 18
click at [447, 165] on div "重 置 查 询" at bounding box center [476, 168] width 173 height 18
click at [401, 311] on span "人工扣款" at bounding box center [422, 311] width 42 height 9
click at [395, 349] on input "text" at bounding box center [429, 348] width 185 height 18
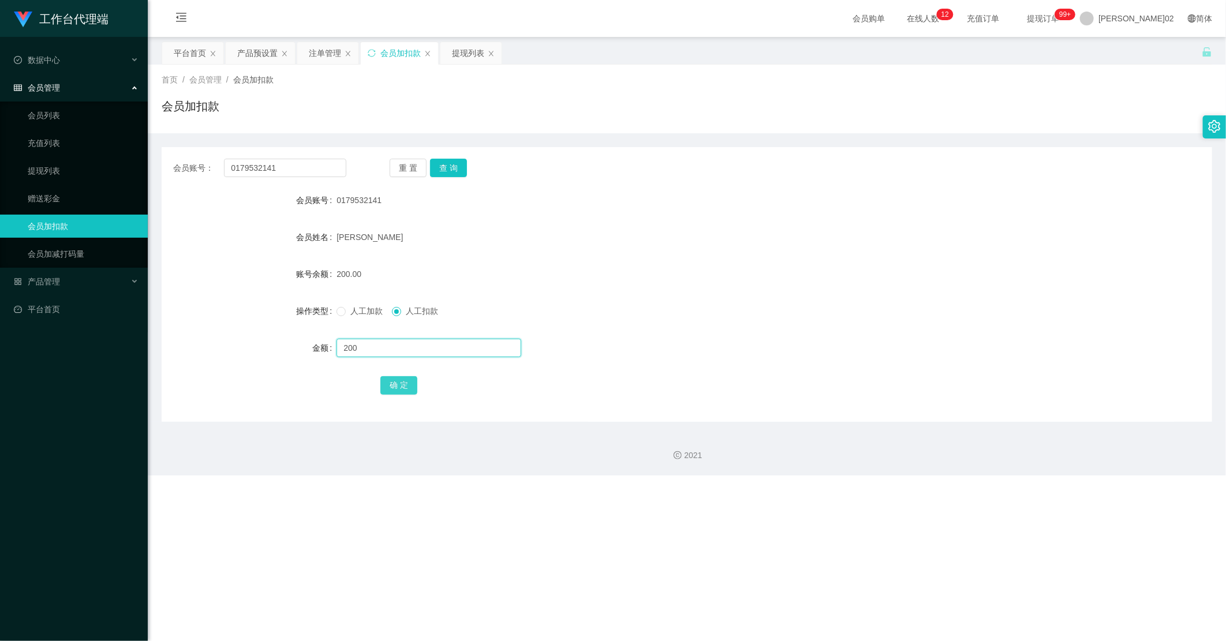
type input "200"
click at [409, 386] on button "确 定" at bounding box center [398, 385] width 37 height 18
drag, startPoint x: 333, startPoint y: 61, endPoint x: 373, endPoint y: 87, distance: 48.8
click at [333, 61] on div "注单管理" at bounding box center [325, 53] width 32 height 22
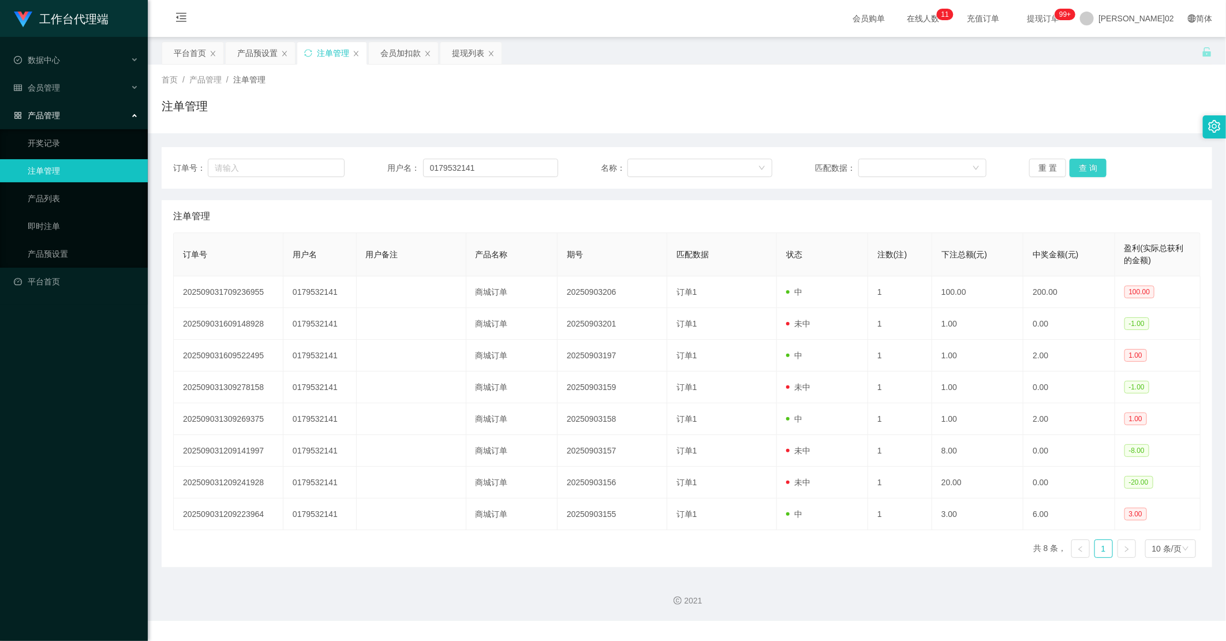
click at [694, 163] on button "查 询" at bounding box center [1088, 168] width 37 height 18
click at [378, 49] on div "会员加扣款" at bounding box center [403, 53] width 69 height 22
click at [384, 47] on div "会员加扣款" at bounding box center [400, 53] width 40 height 22
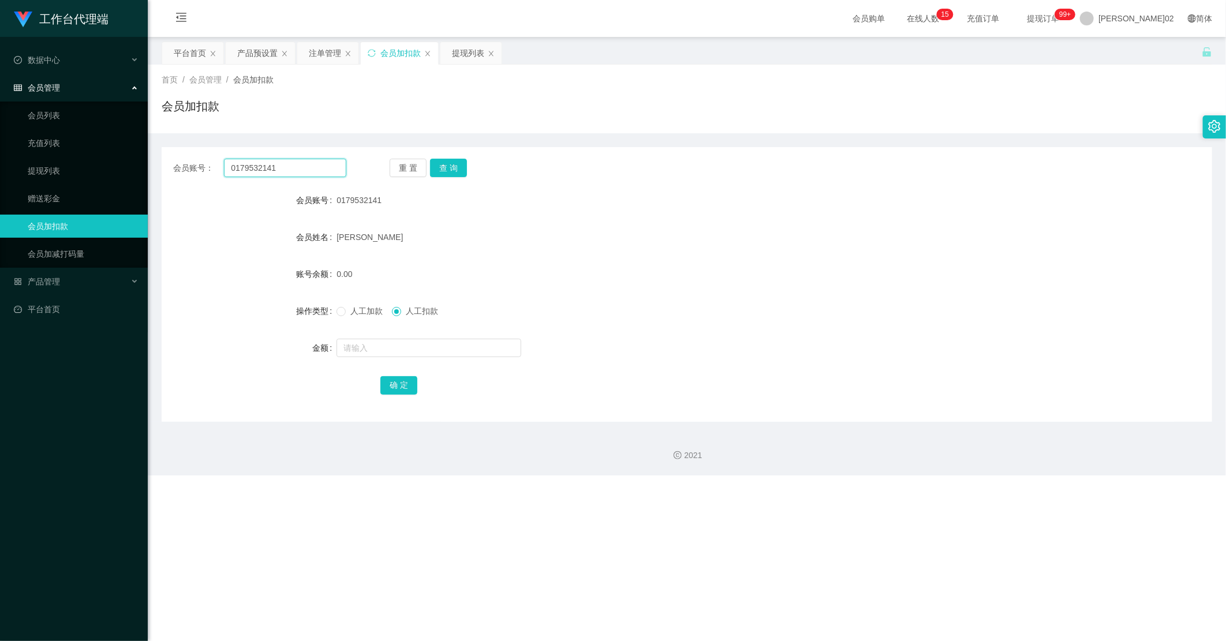
click at [315, 171] on input "0179532141" at bounding box center [285, 168] width 122 height 18
paste input "808990"
type input "0179808990"
click at [446, 165] on button "查 询" at bounding box center [448, 168] width 37 height 18
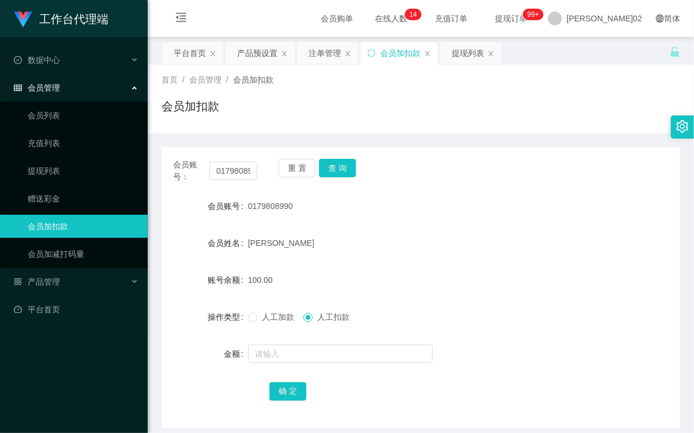
click at [543, 136] on div "会员账号： 0179808990 重 置 查 询 会员账号 0179808990 会员姓名 陈家春 账号余额 100.00 操作类型 人工加款 人工扣款 金额…" at bounding box center [421, 280] width 519 height 294
click at [256, 121] on div "会员加扣款" at bounding box center [421, 111] width 519 height 27
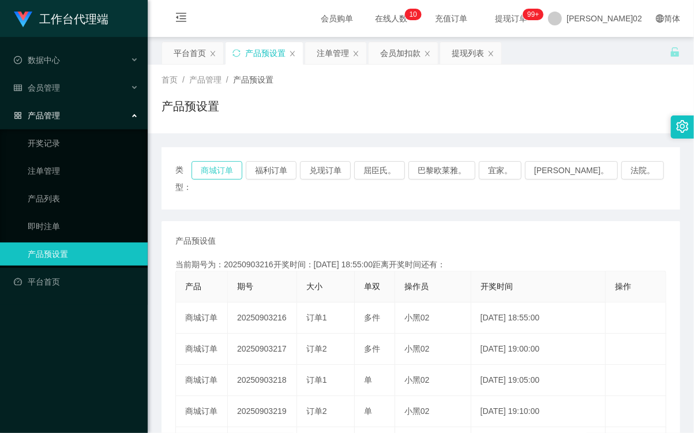
click at [241, 171] on button "商城订单" at bounding box center [217, 170] width 51 height 18
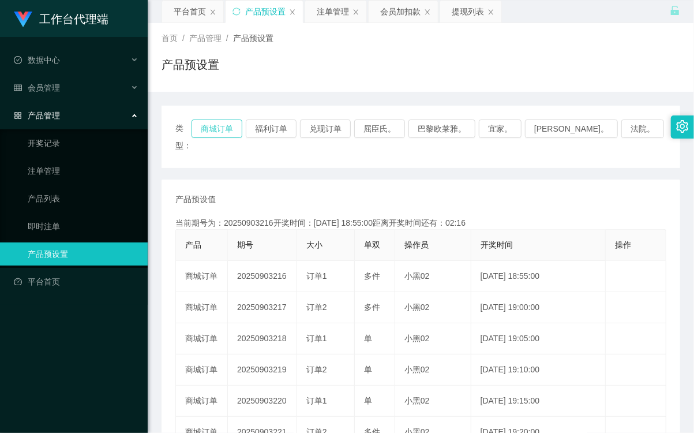
scroll to position [64, 0]
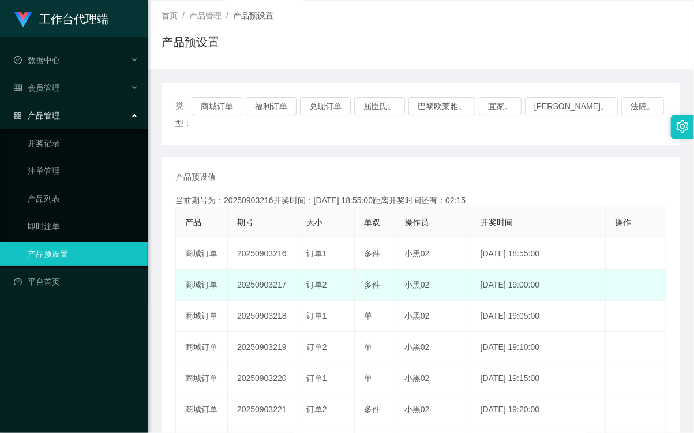
click at [258, 270] on td "20250903217" at bounding box center [262, 285] width 69 height 31
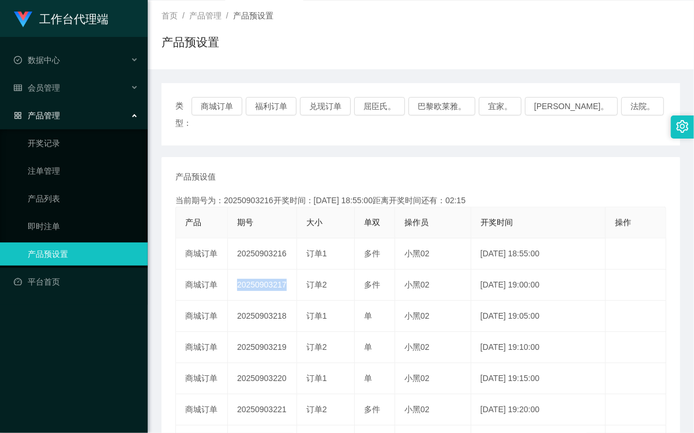
copy td "20250903217"
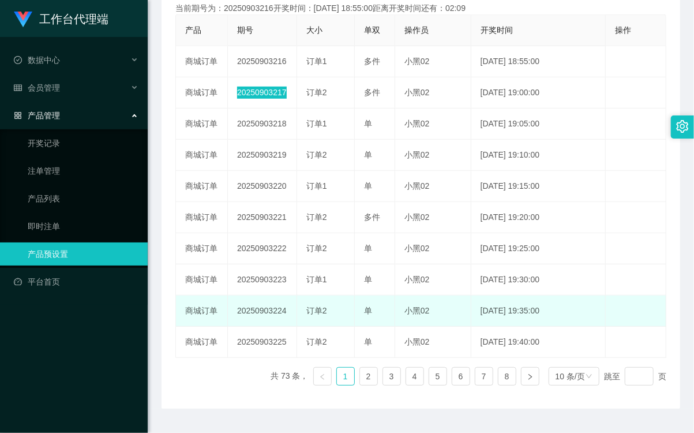
scroll to position [0, 0]
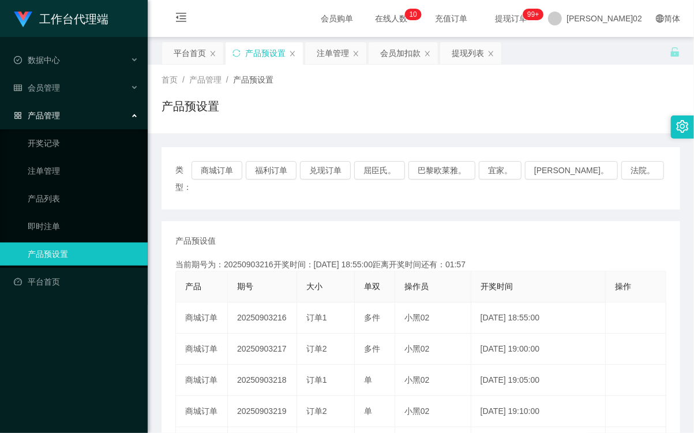
click at [158, 256] on main "关闭左侧 关闭右侧 关闭其它 刷新页面 平台首页 产品预设置 注单管理 会员加扣款 提现列表 首页 / 产品管理 / 产品预设置 / 产品预设置 类型： 商城…" at bounding box center [421, 351] width 547 height 628
click at [221, 159] on div "类型： 商城订单 福利订单 兑现订单 屈臣氏。 巴黎欧莱雅。 宜家。 [PERSON_NAME]。 法院。" at bounding box center [421, 178] width 519 height 62
drag, startPoint x: 221, startPoint y: 159, endPoint x: 231, endPoint y: 163, distance: 11.4
click at [231, 163] on button "商城订单" at bounding box center [217, 170] width 51 height 18
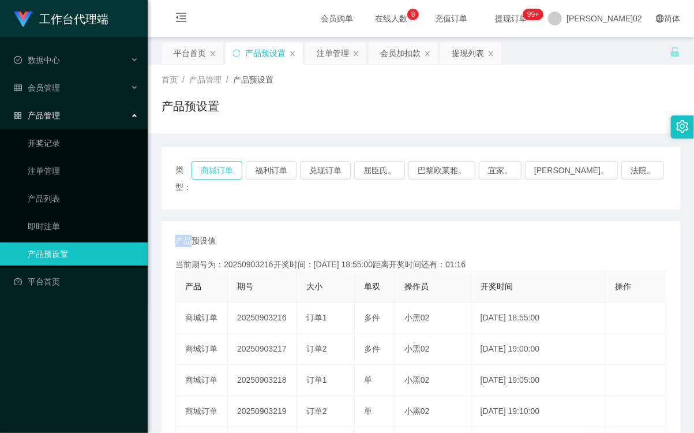
click at [231, 163] on button "商城订单" at bounding box center [217, 170] width 51 height 18
click at [242, 172] on button "商城订单" at bounding box center [217, 170] width 51 height 18
click at [297, 235] on div "产品预设值 添加期号" at bounding box center [420, 241] width 491 height 12
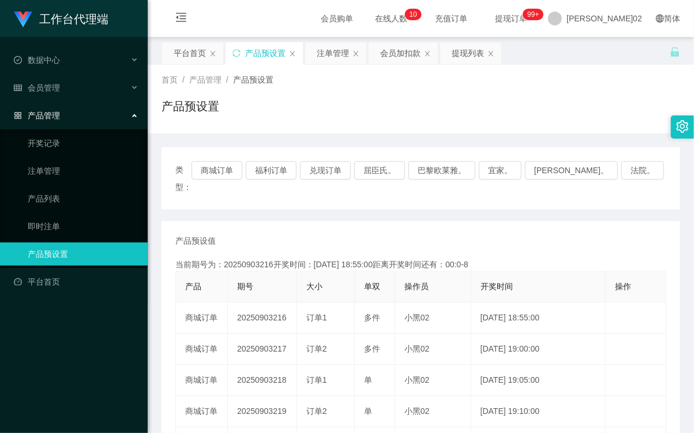
click at [374, 259] on div "当前期号为：20250903216开奖时间：[DATE] 18:55:00距离开奖时间还有：00:0-8" at bounding box center [420, 265] width 491 height 12
click at [545, 120] on div "产品预设置" at bounding box center [421, 111] width 519 height 27
click at [389, 50] on div "会员加扣款" at bounding box center [400, 53] width 40 height 22
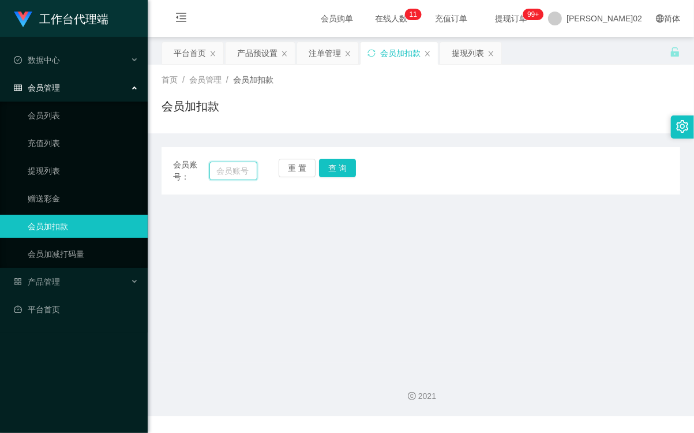
click at [246, 171] on input "text" at bounding box center [234, 171] width 48 height 18
paste input "0179808990"
type input "0179808990"
click at [331, 163] on button "查 询" at bounding box center [337, 168] width 37 height 18
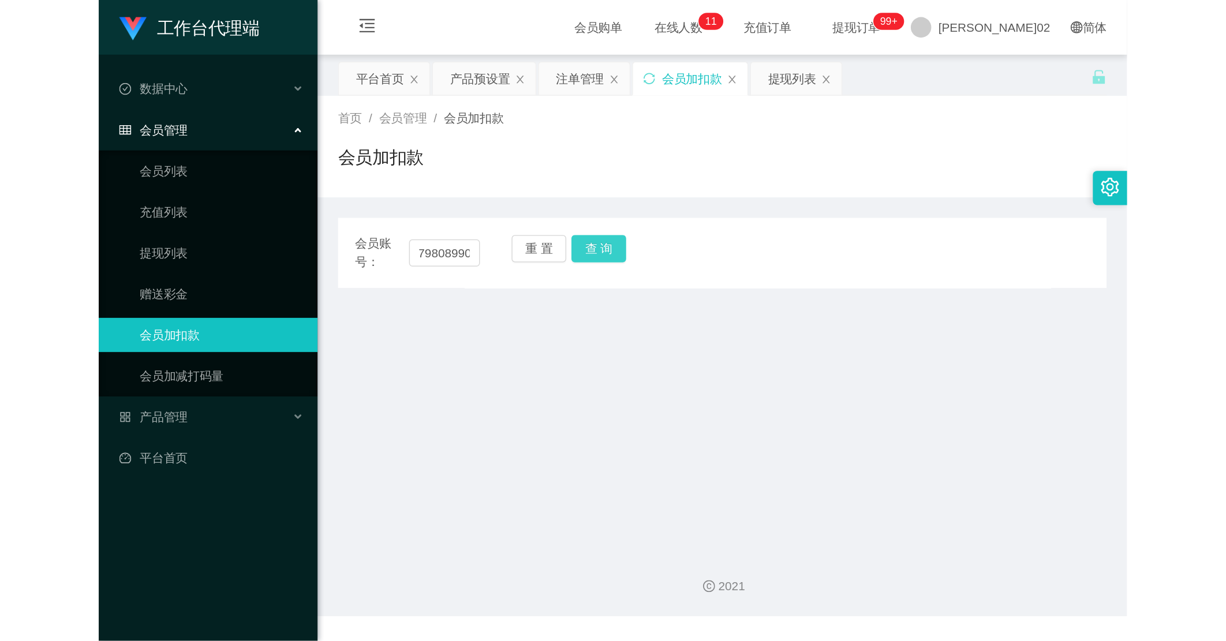
scroll to position [0, 0]
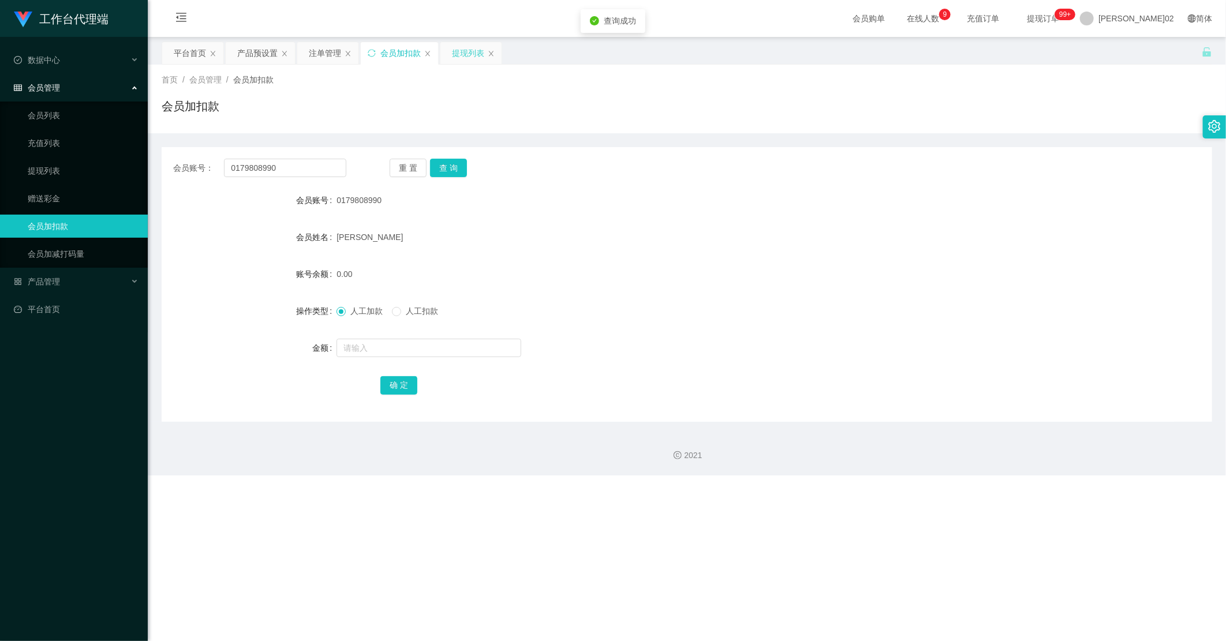
click at [469, 61] on div "提现列表" at bounding box center [468, 53] width 32 height 22
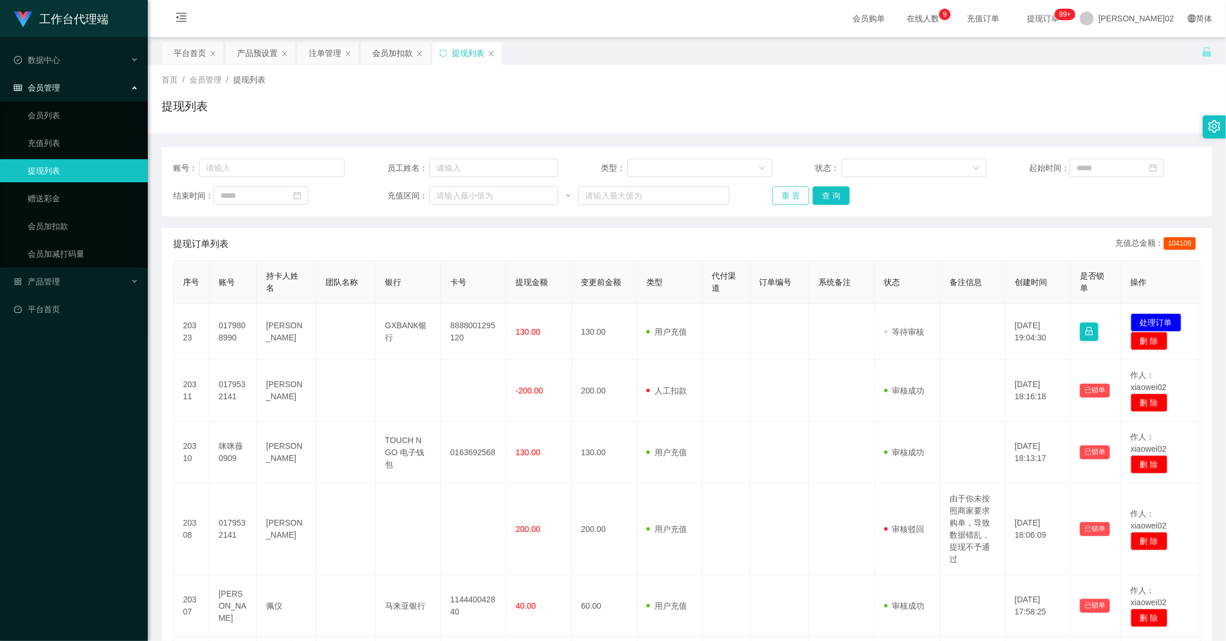
click at [694, 187] on button "重 置" at bounding box center [790, 195] width 37 height 18
click at [694, 187] on div "重 置 查 询" at bounding box center [857, 195] width 171 height 18
drag, startPoint x: 793, startPoint y: 187, endPoint x: 674, endPoint y: 113, distance: 140.3
click at [674, 113] on div "提现列表" at bounding box center [687, 111] width 1051 height 27
click at [335, 51] on div "注单管理" at bounding box center [325, 53] width 32 height 22
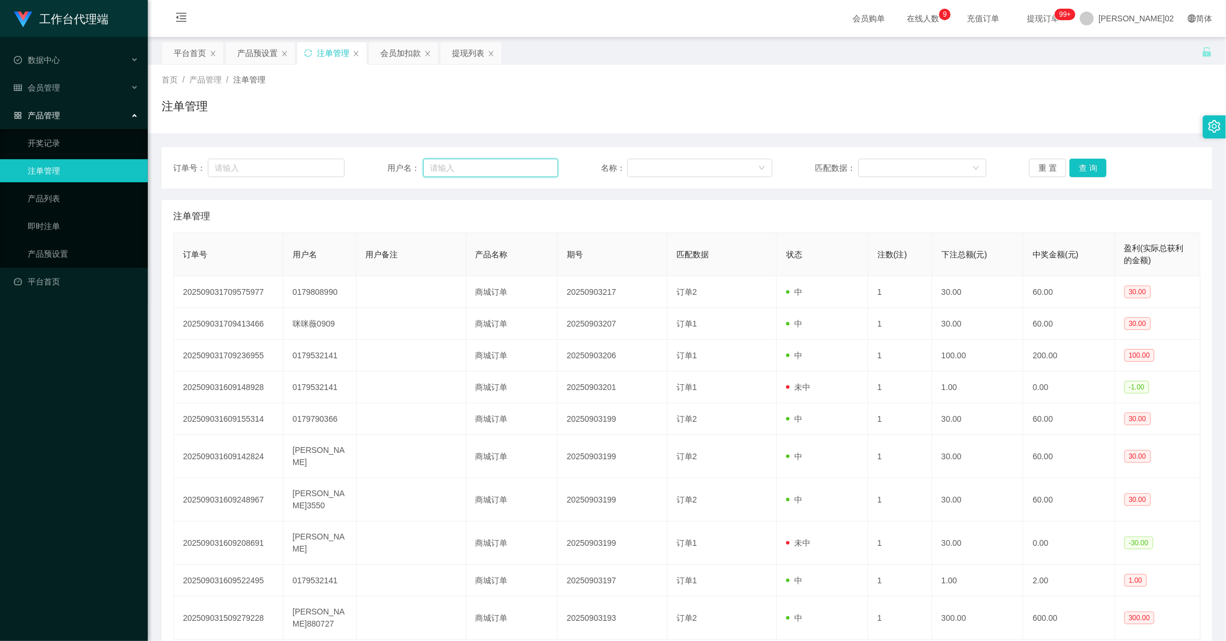
click at [453, 166] on input "text" at bounding box center [491, 168] width 136 height 18
paste input "0179808990"
type input "0179808990"
click at [694, 169] on button "查 询" at bounding box center [1088, 168] width 37 height 18
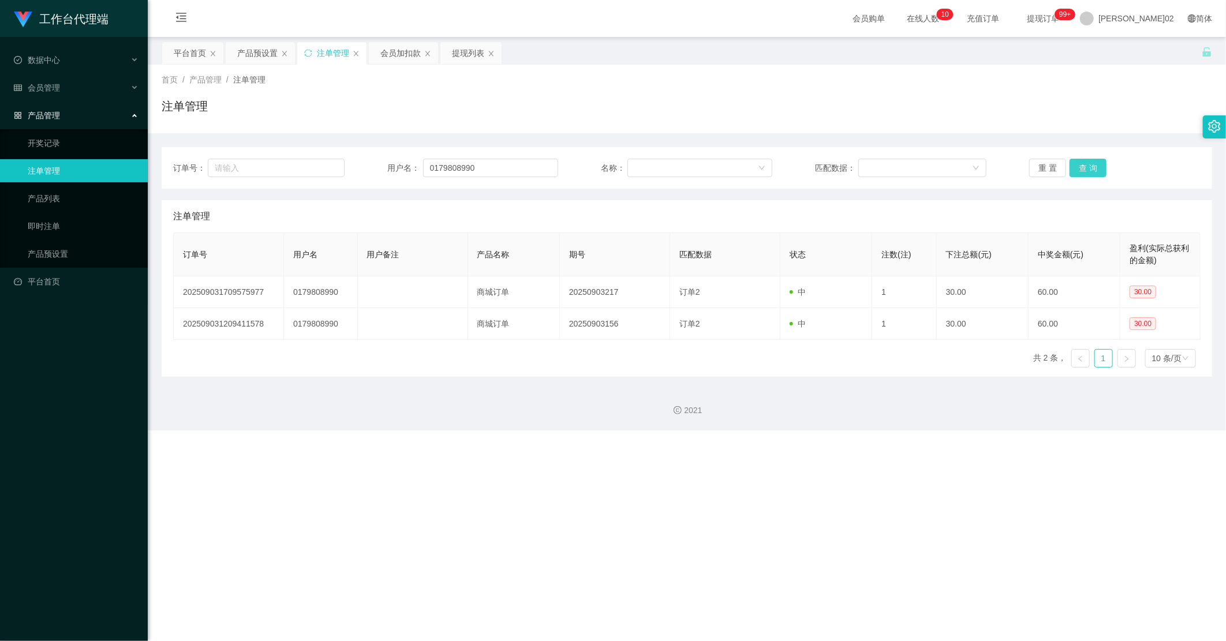
click at [694, 169] on button "查 询" at bounding box center [1088, 168] width 37 height 18
click at [474, 54] on div "提现列表" at bounding box center [468, 53] width 32 height 22
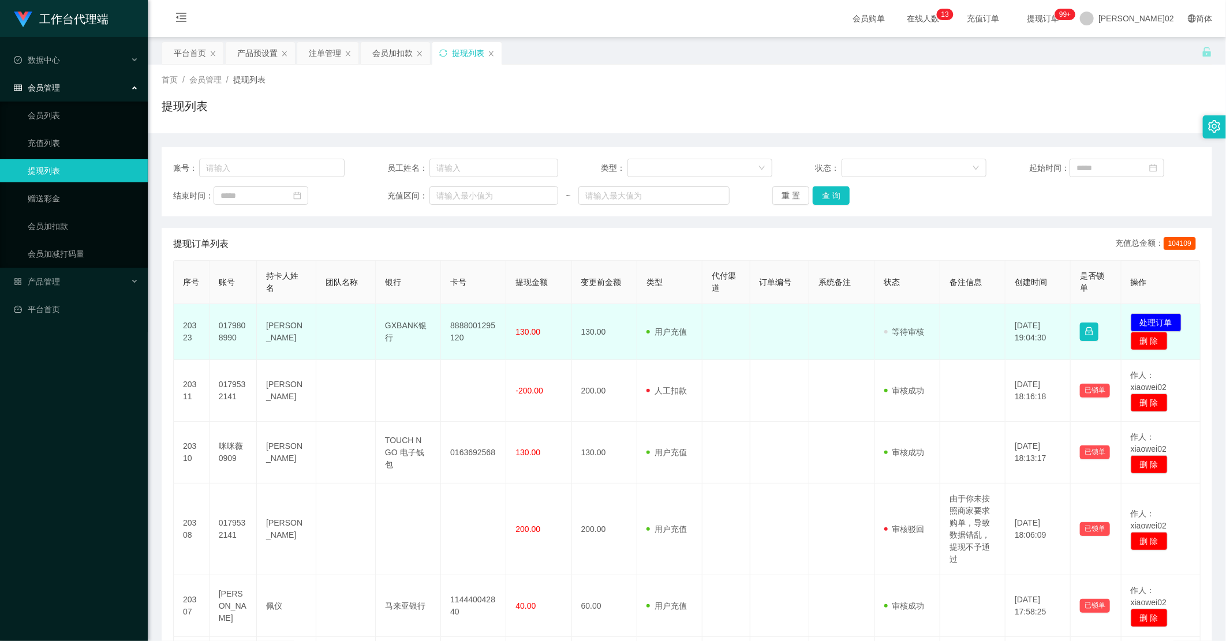
click at [472, 325] on td "8888001295120" at bounding box center [473, 332] width 65 height 56
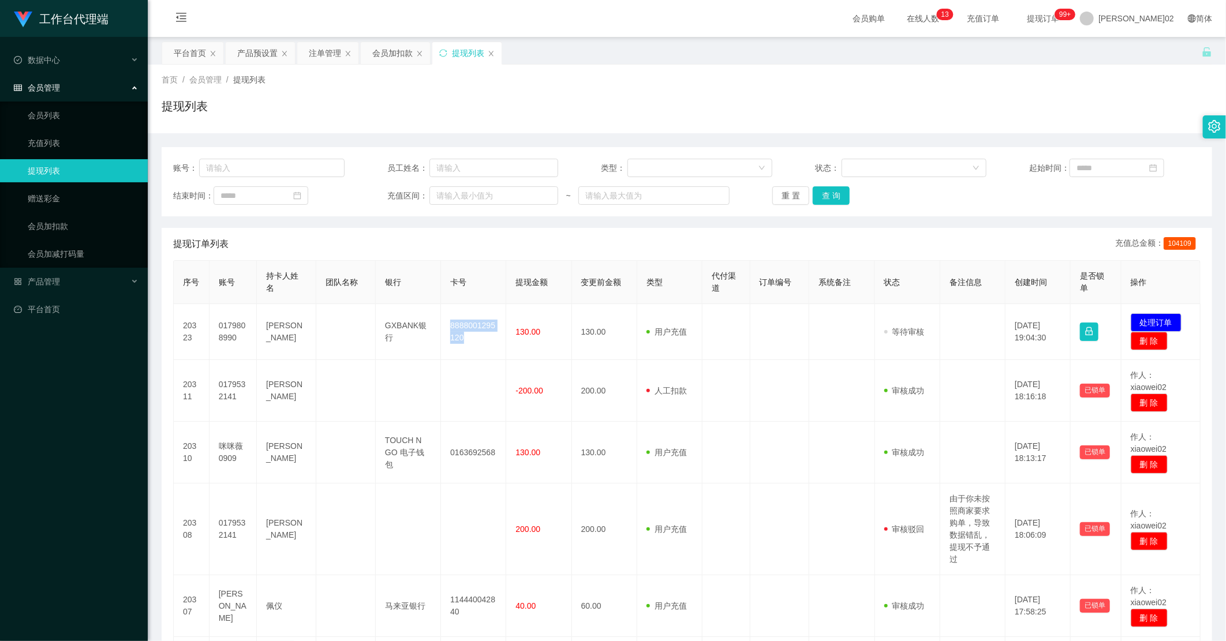
copy td "8888001295120"
click at [694, 193] on button "重 置" at bounding box center [790, 195] width 37 height 18
